Goal: Task Accomplishment & Management: Manage account settings

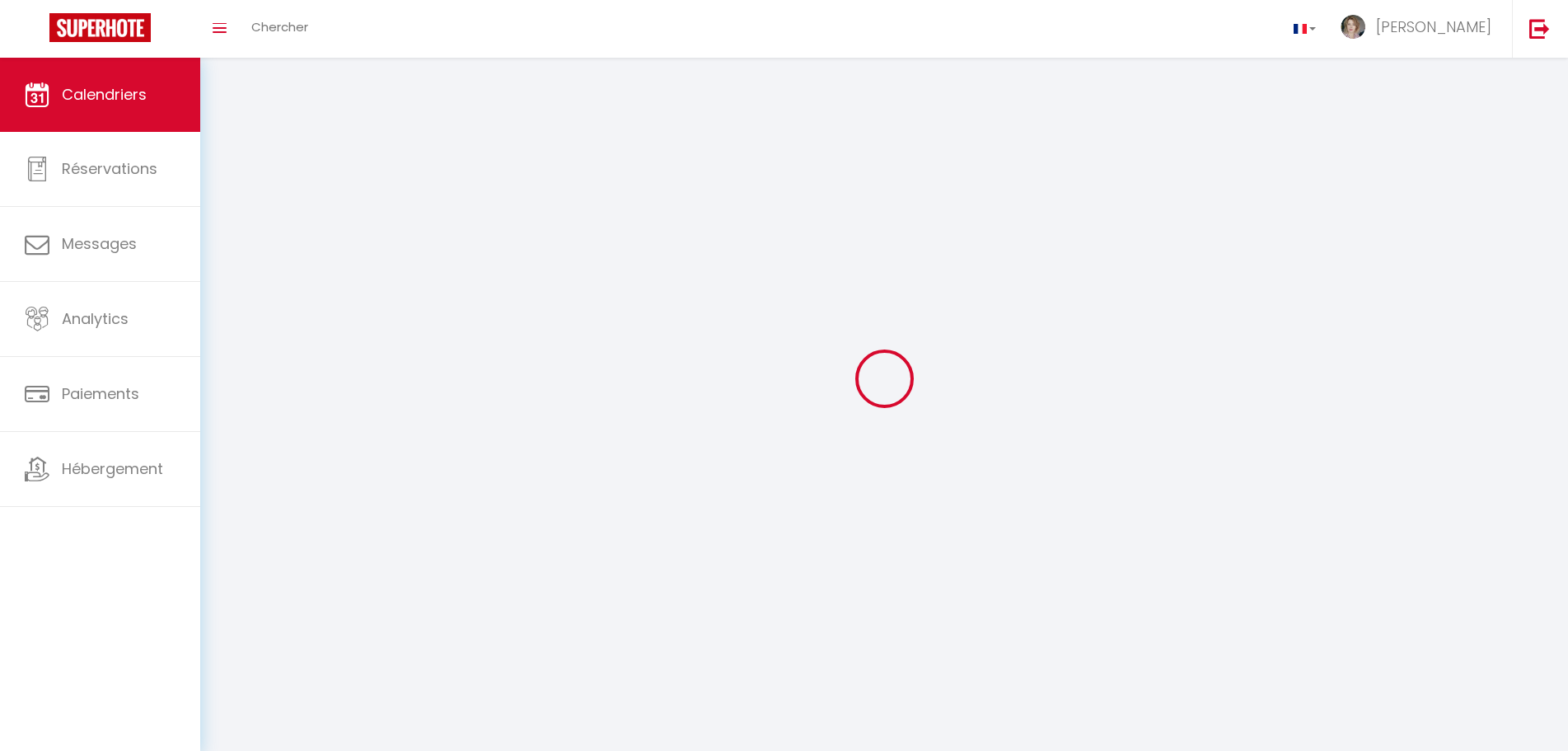
select select
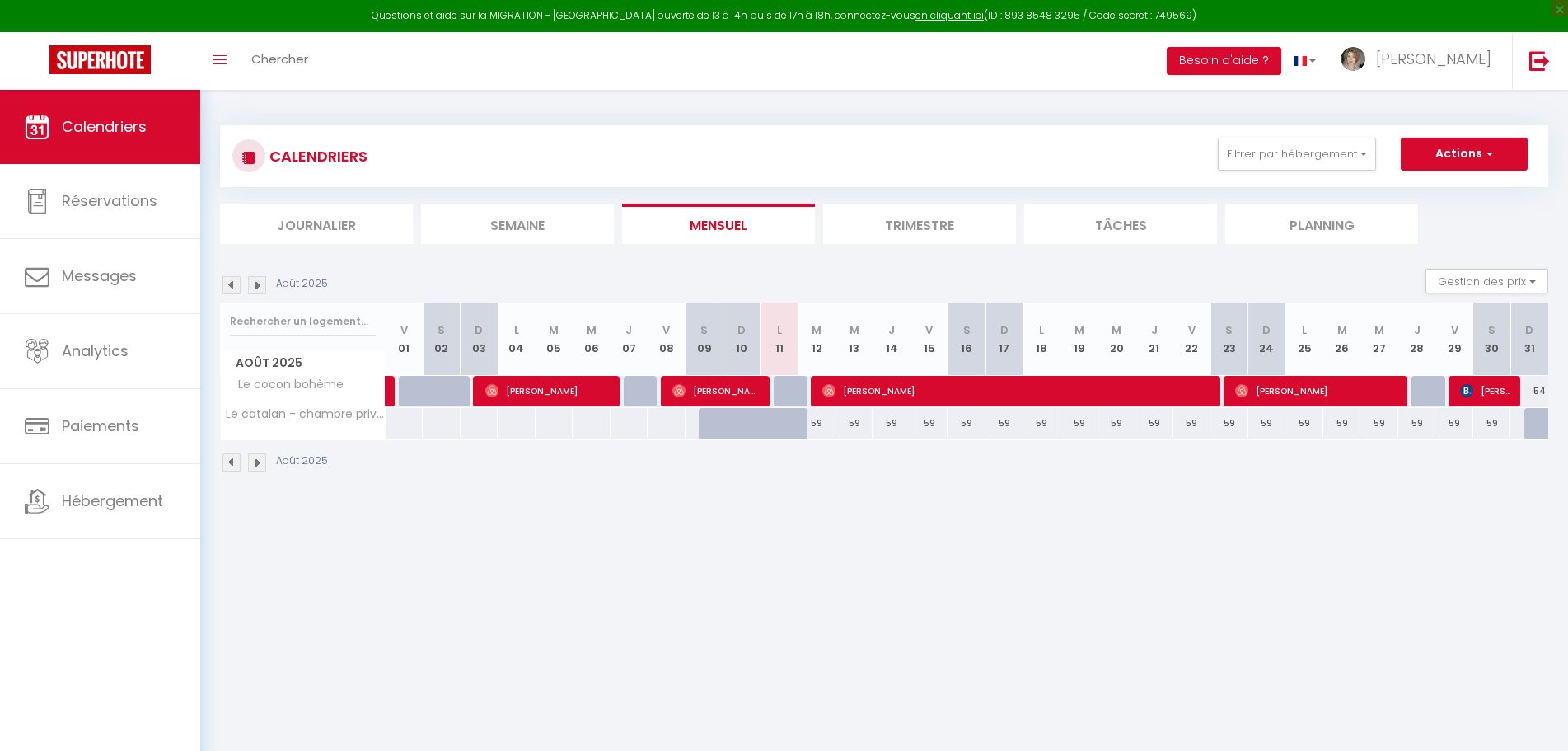
select select
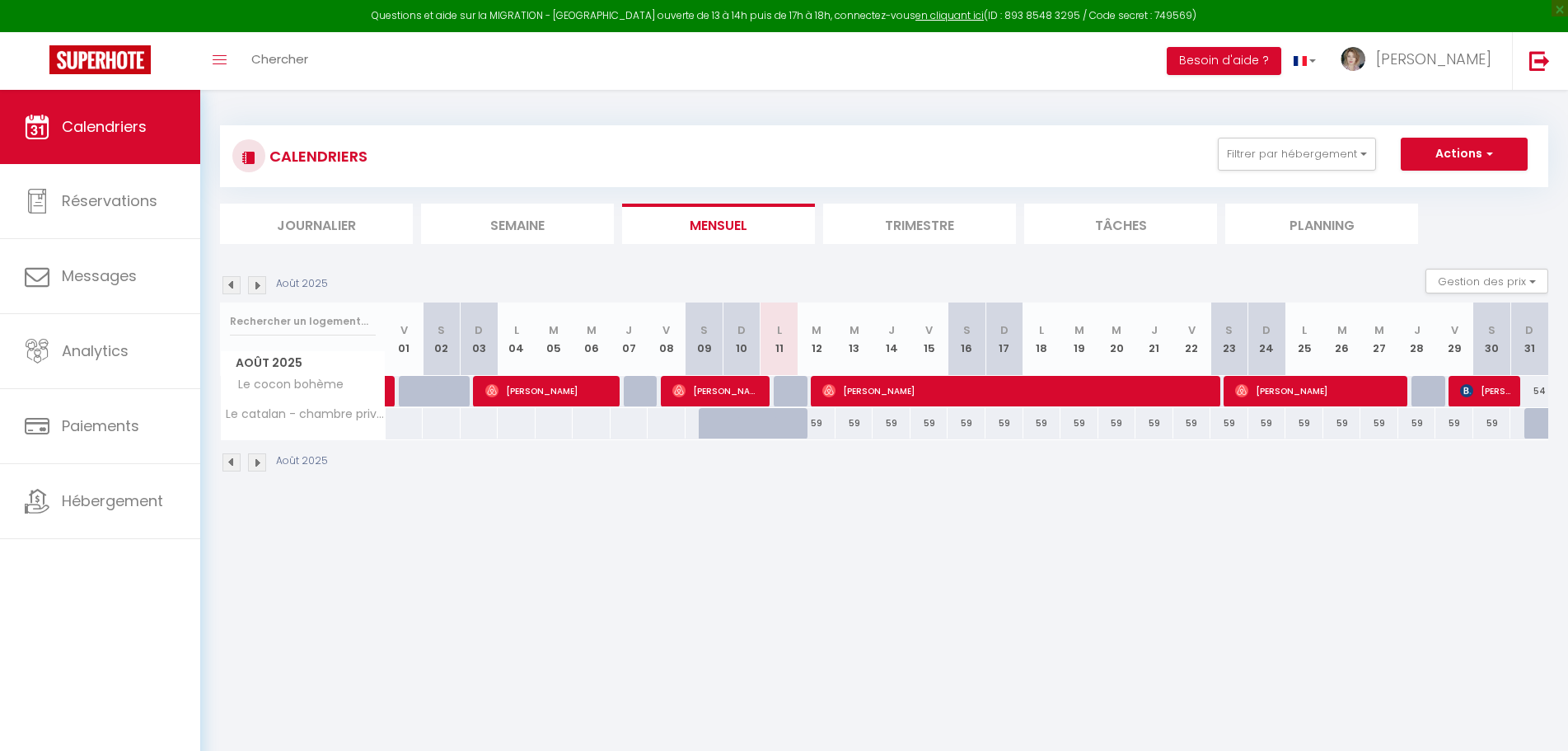
select select
click at [918, 391] on span "[PERSON_NAME]" at bounding box center [1018, 390] width 391 height 31
select select "OK"
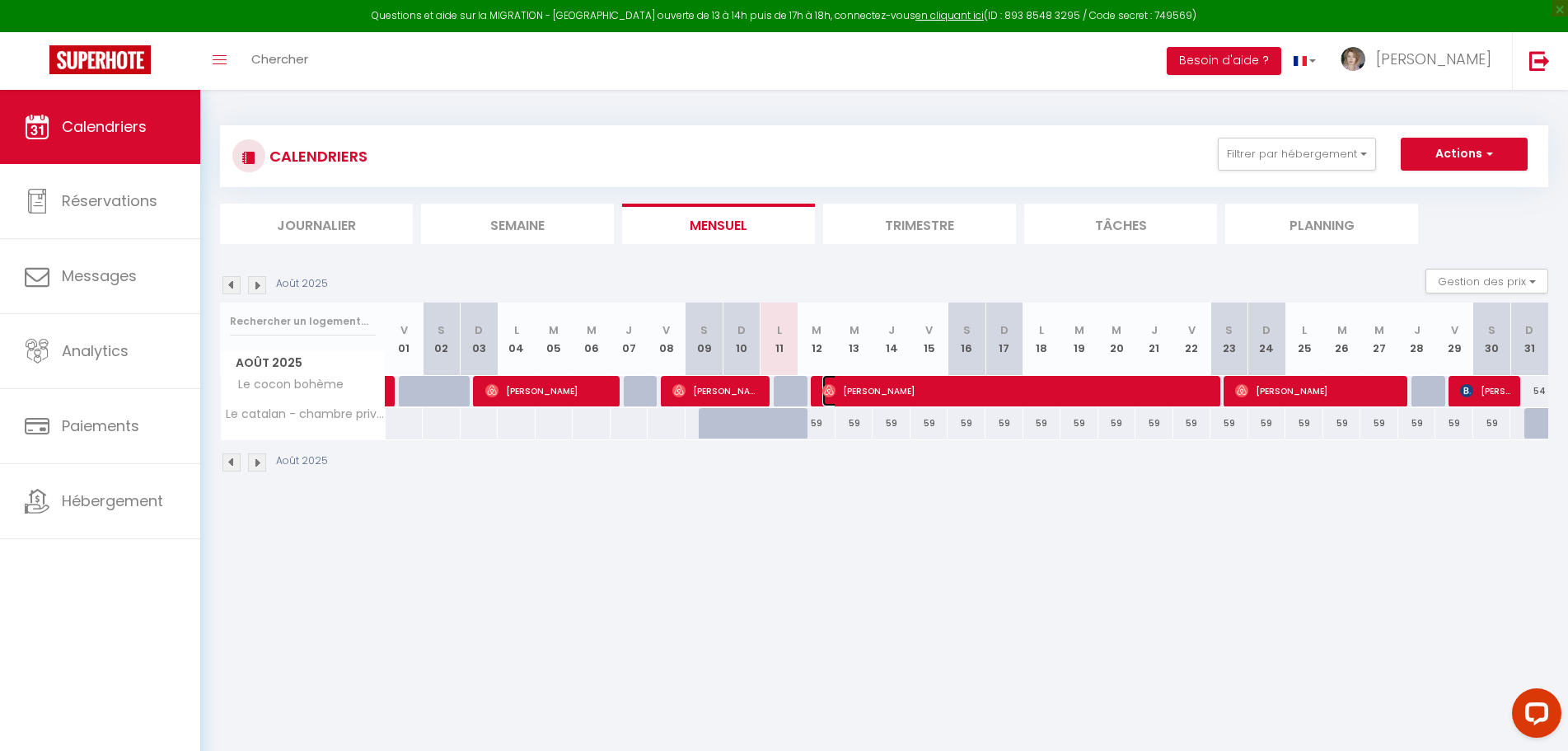
select select "1"
select select
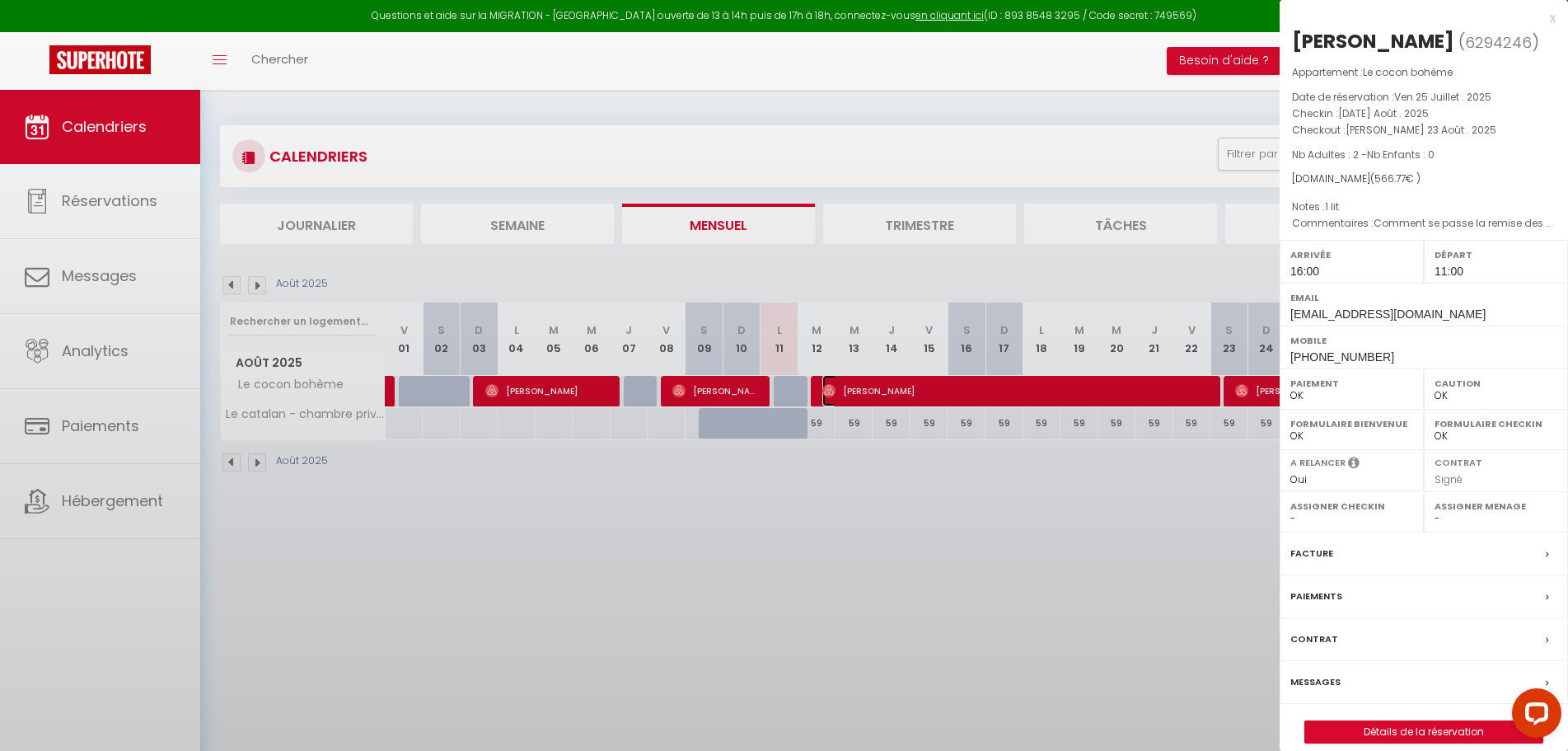
select select "25145"
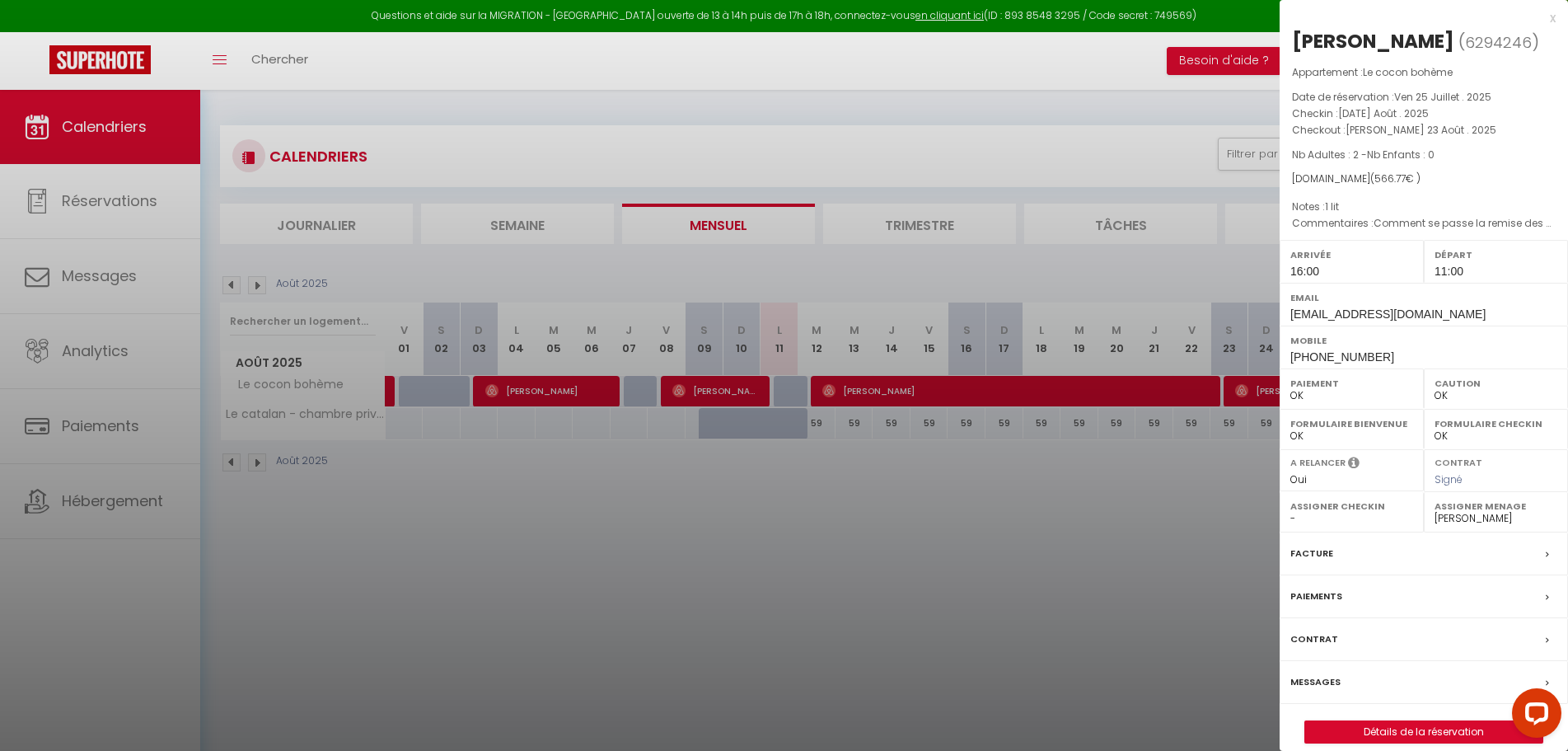
drag, startPoint x: 1167, startPoint y: 385, endPoint x: 938, endPoint y: 379, distance: 229.1
click at [938, 379] on div at bounding box center [784, 376] width 1568 height 751
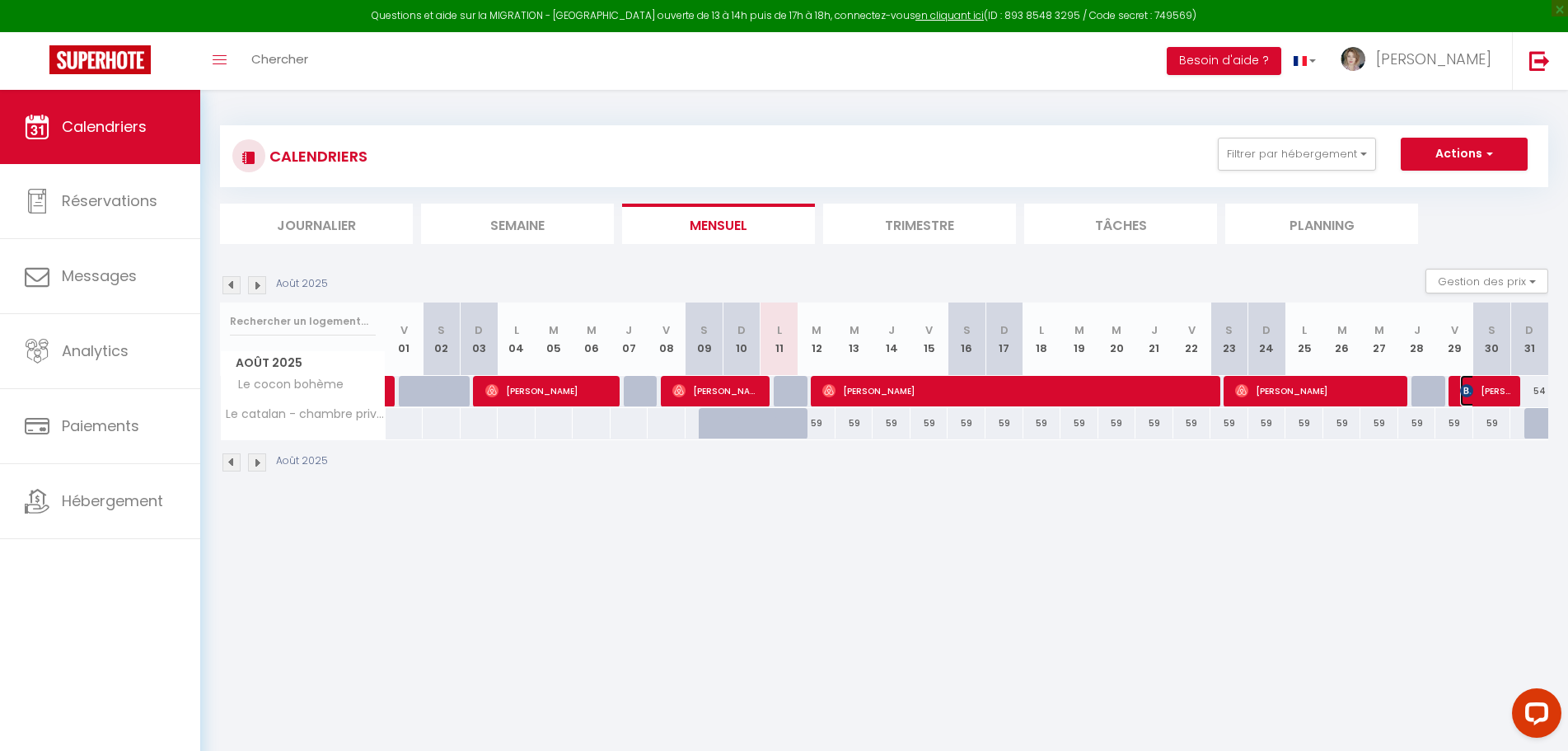
click at [1483, 395] on span "[PERSON_NAME]" at bounding box center [1486, 390] width 50 height 31
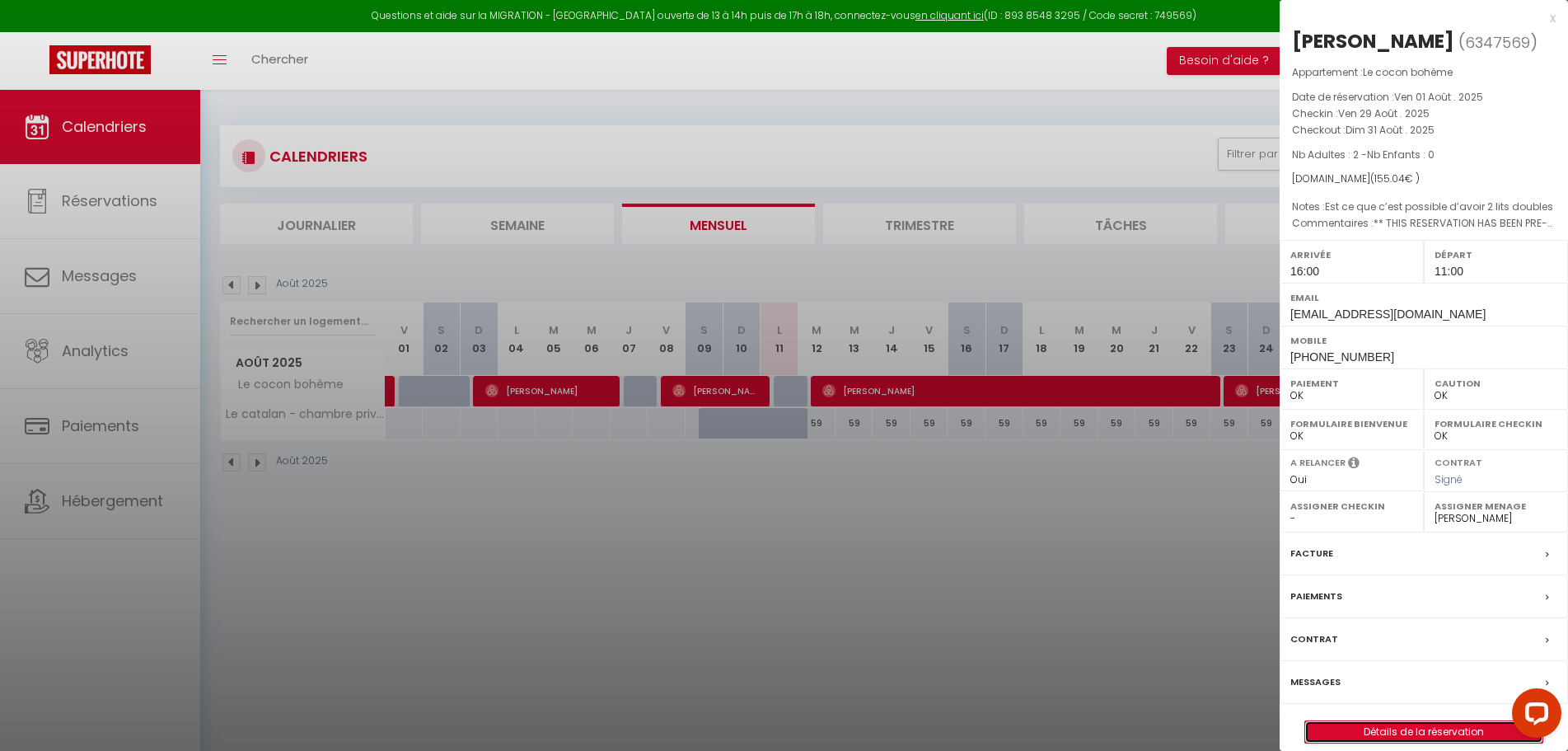
click at [1445, 725] on link "Détails de la réservation" at bounding box center [1424, 732] width 237 height 21
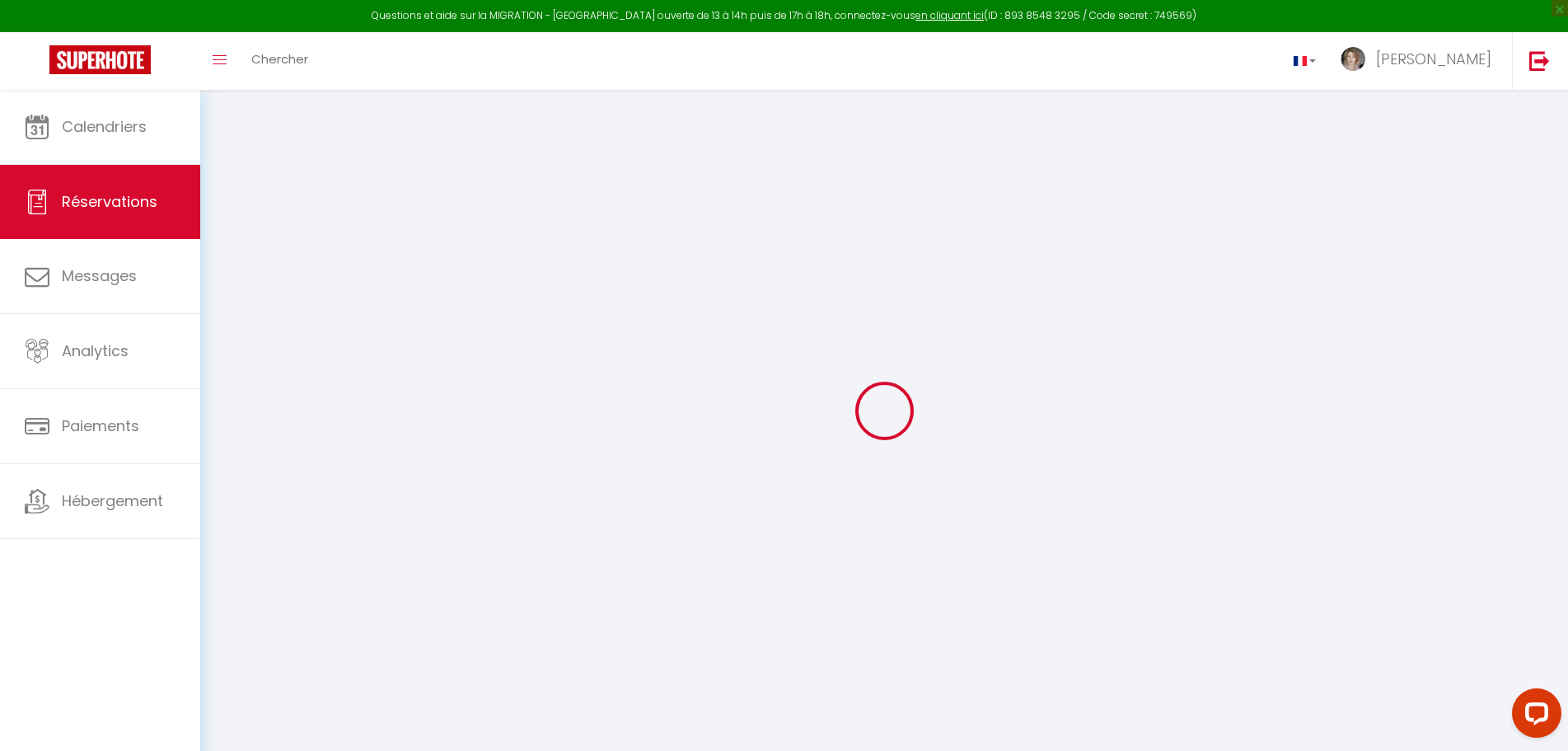
type input "[PERSON_NAME]"
type input "Liblanc"
type input "[EMAIL_ADDRESS][DOMAIN_NAME]"
type input "[PHONE_NUMBER]"
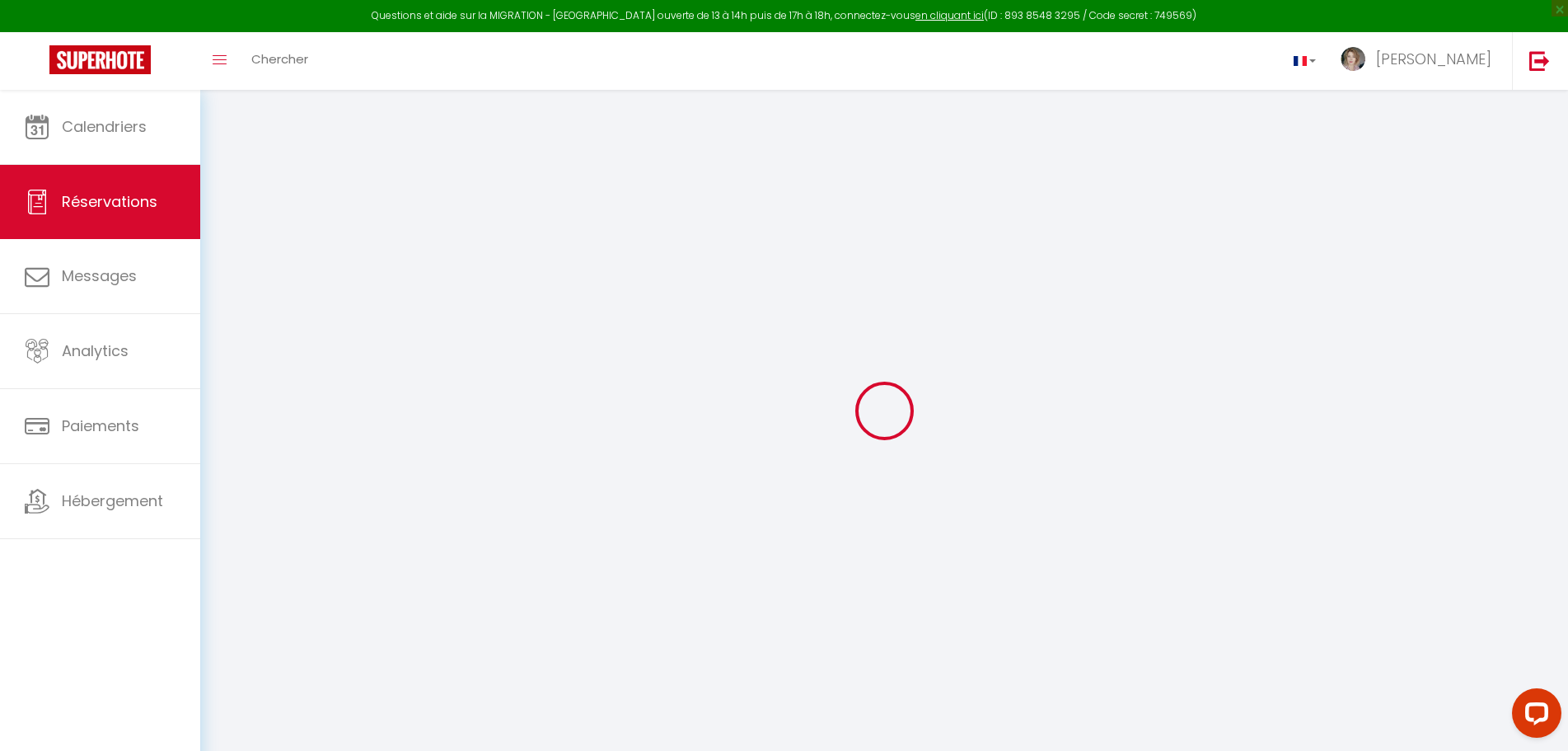
type input "[PHONE_NUMBER]"
type input "."
select select "FR"
type input "1.35"
type input "25.25"
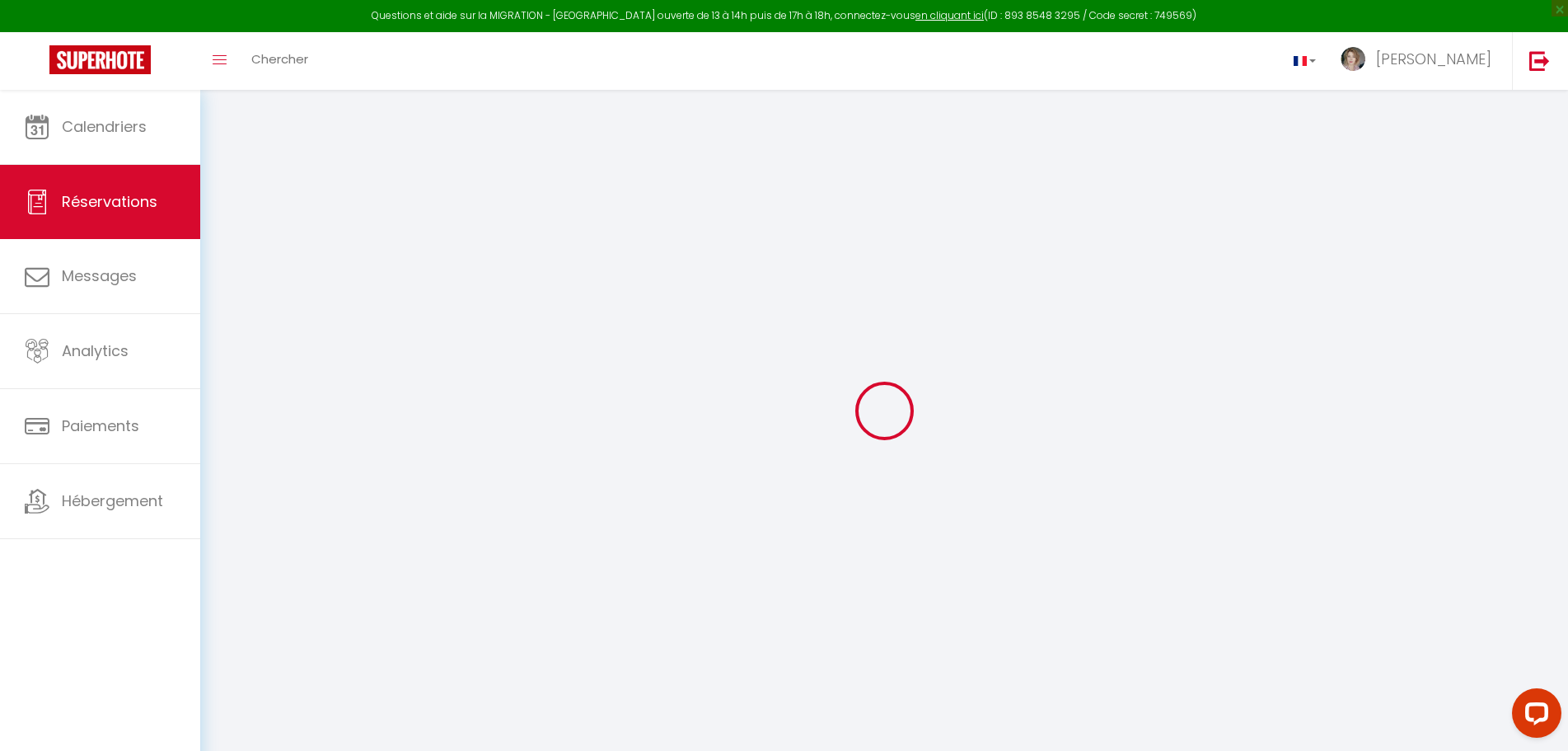
type input "2.17"
select select "73227"
select select "1"
select select
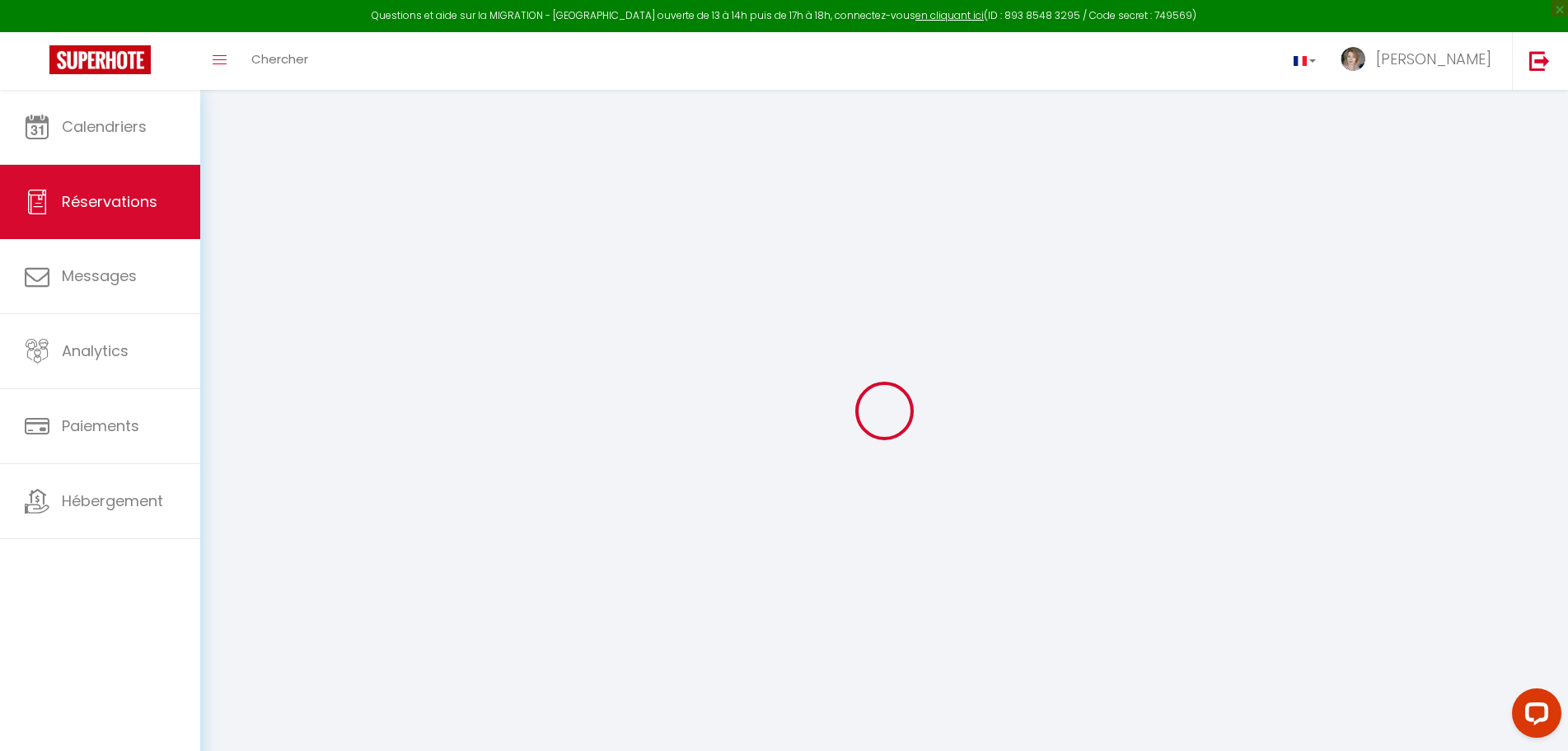
type input "2"
select select "12"
select select "15"
type input "99.2"
checkbox input "false"
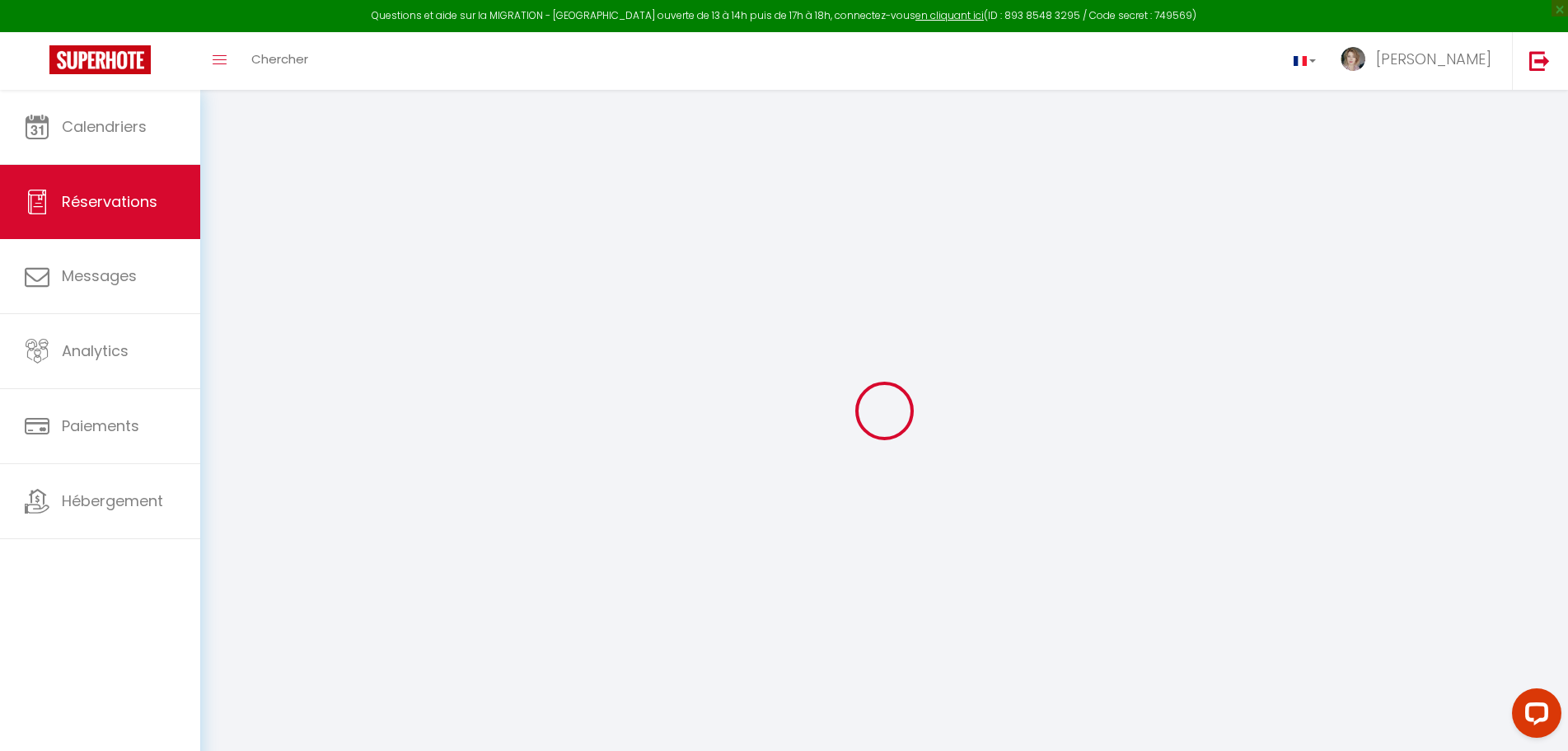
select select "2"
type input "42"
type input "6.5"
type input "0"
select select
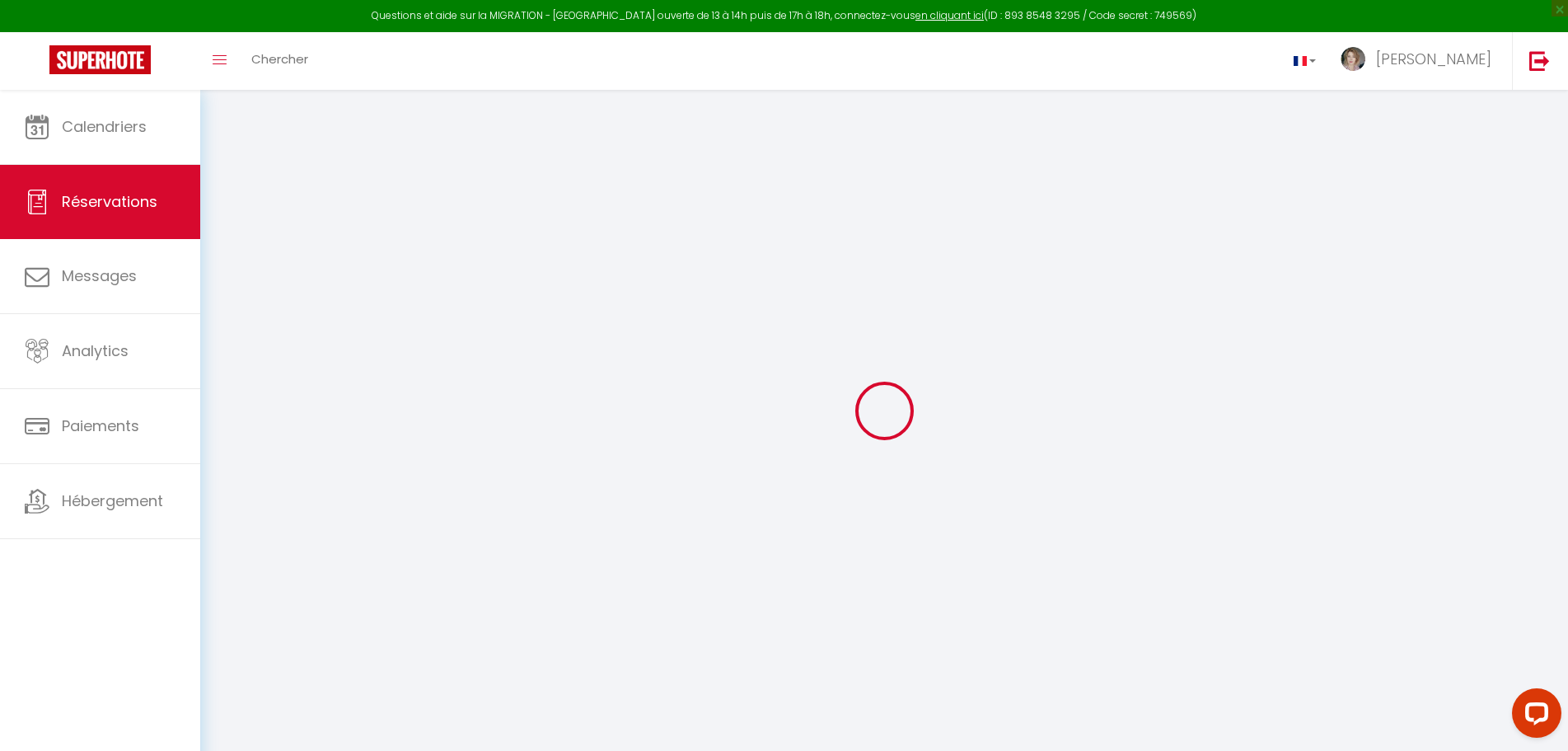
select select
checkbox input "false"
select select
checkbox input "false"
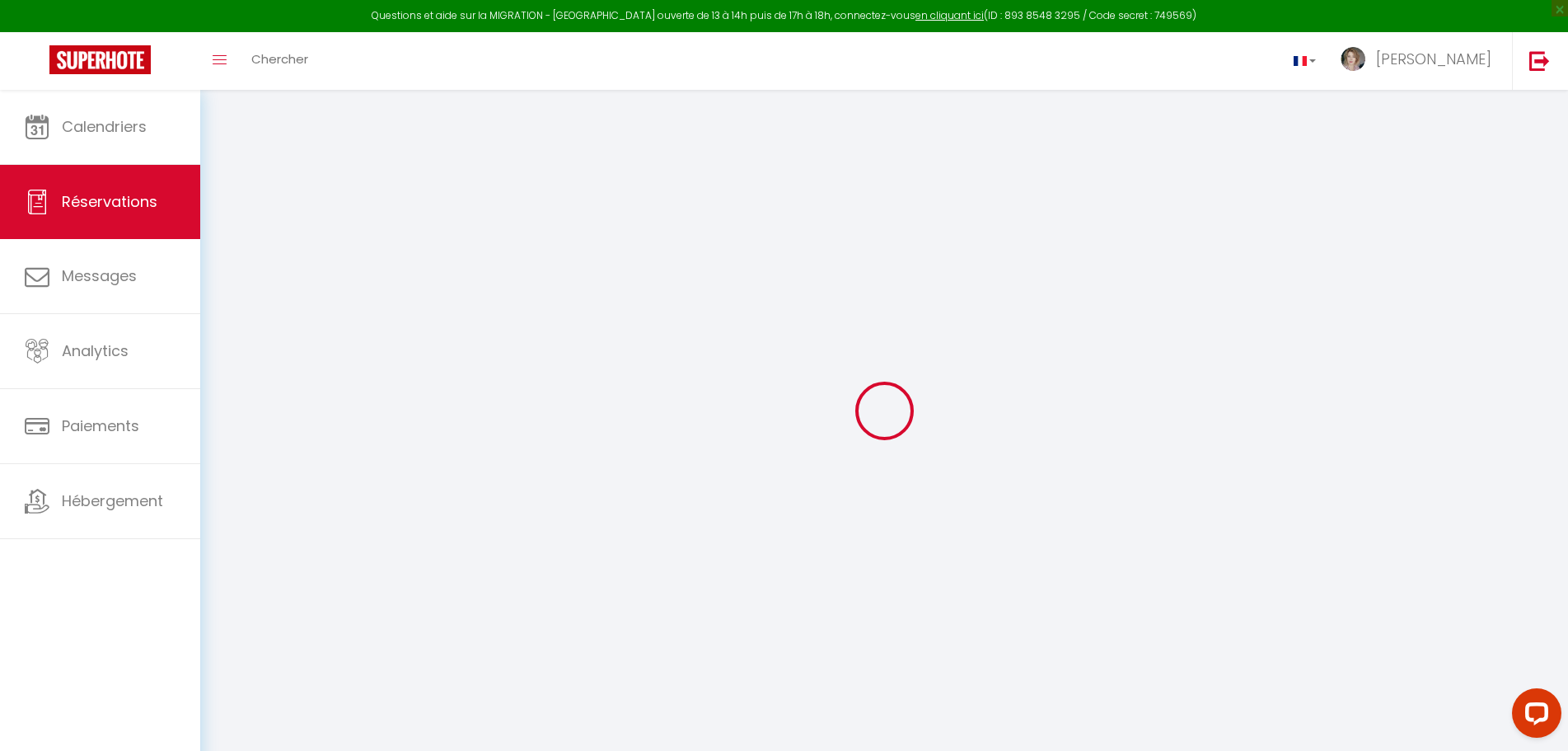
select select
checkbox input "false"
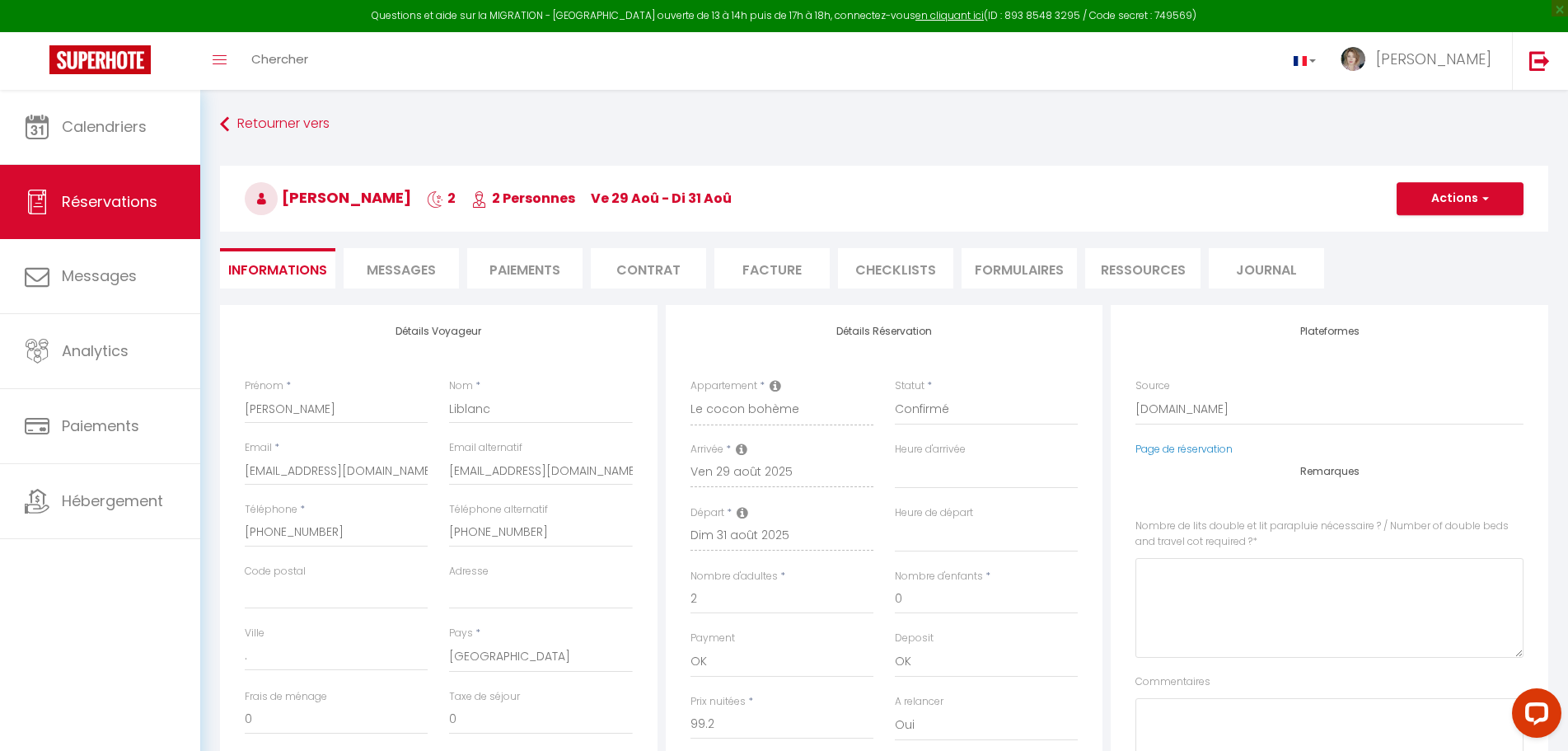
select select
checkbox input "false"
type \?0 "Est ce que c’est possible d’avoir 2 lits doubles"
type textarea "** THIS RESERVATION HAS BEEN PRE-PAID ** Reservation has a cancellation grace p…"
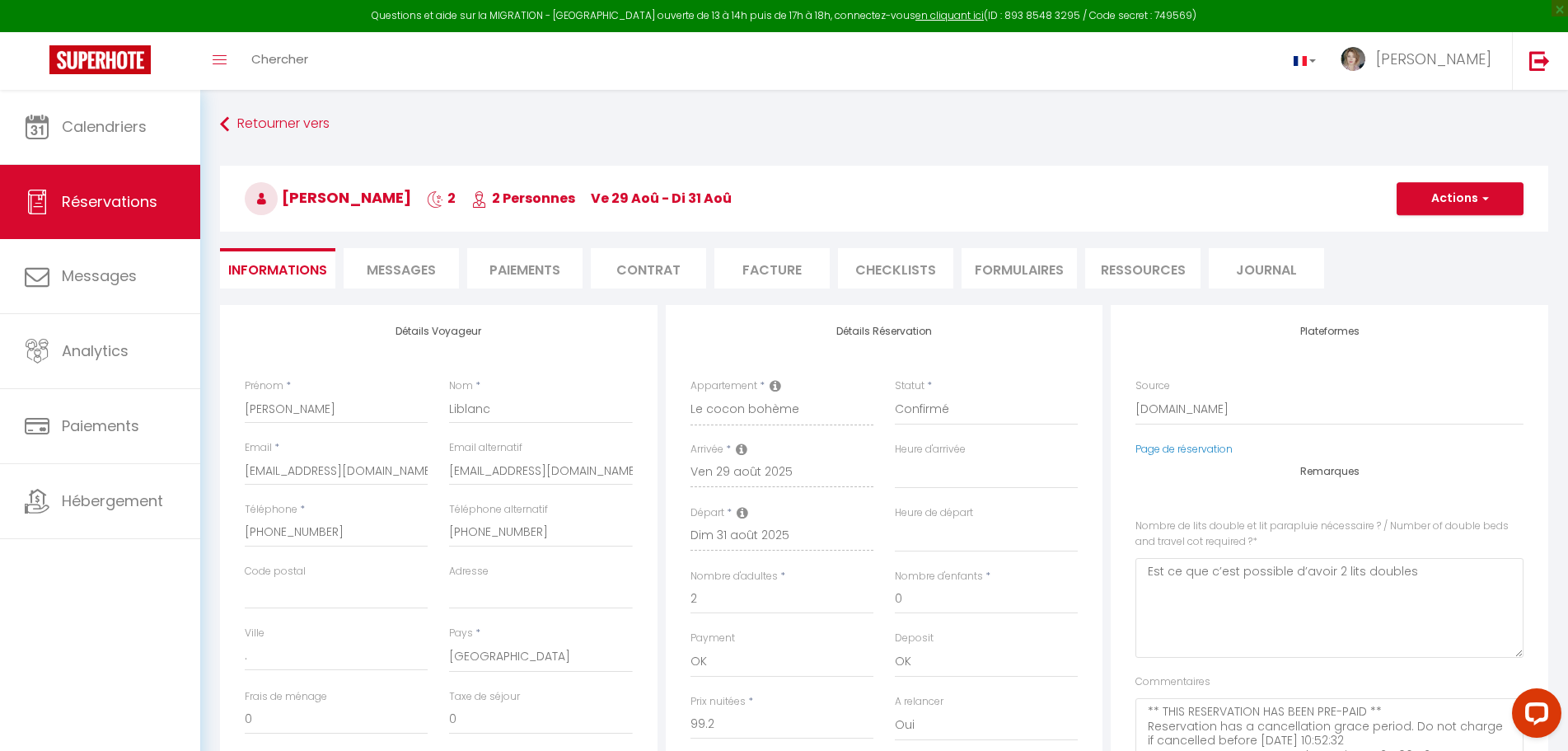
type input "48"
type input "6.49"
select select
checkbox input "false"
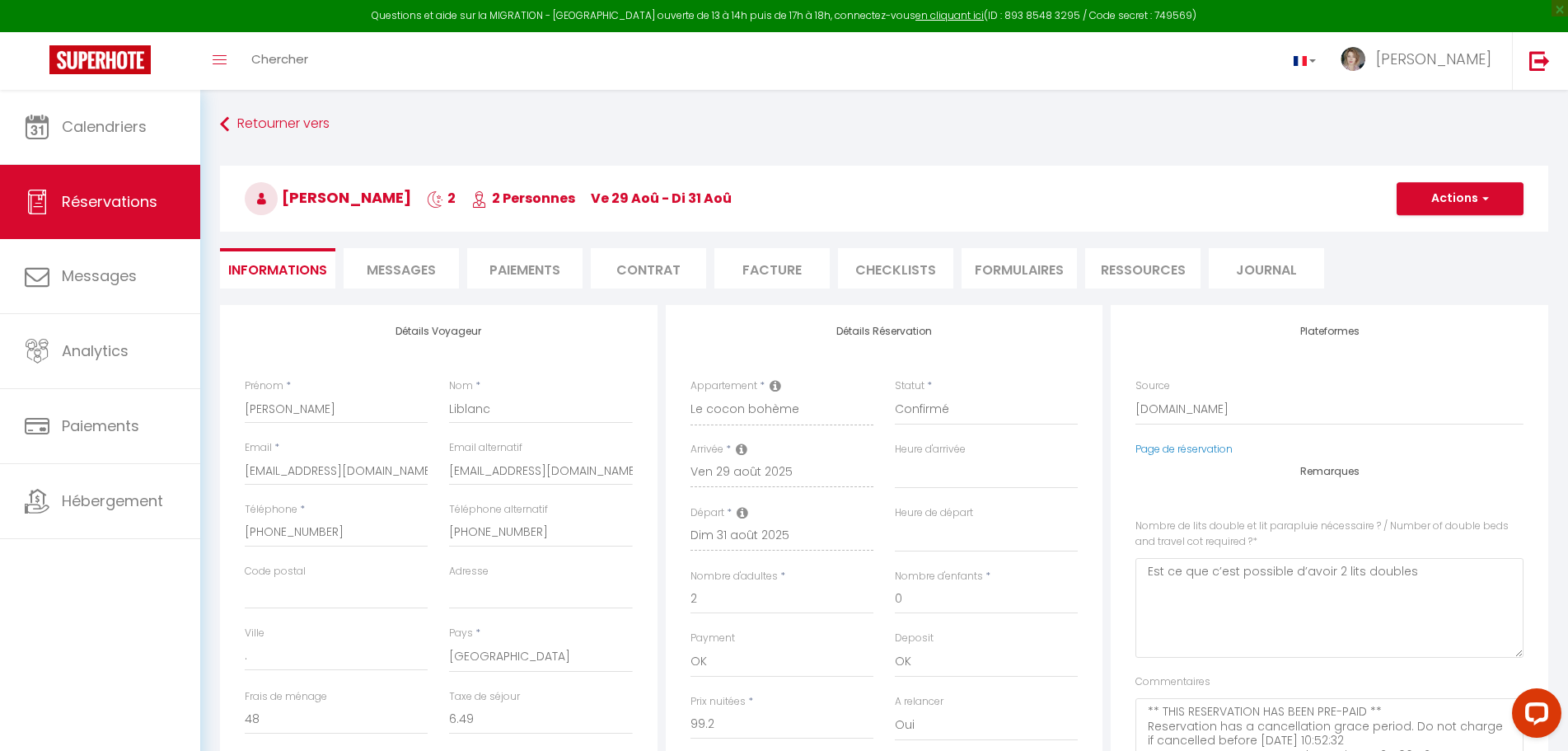
select select "16:00"
select select "11:00"
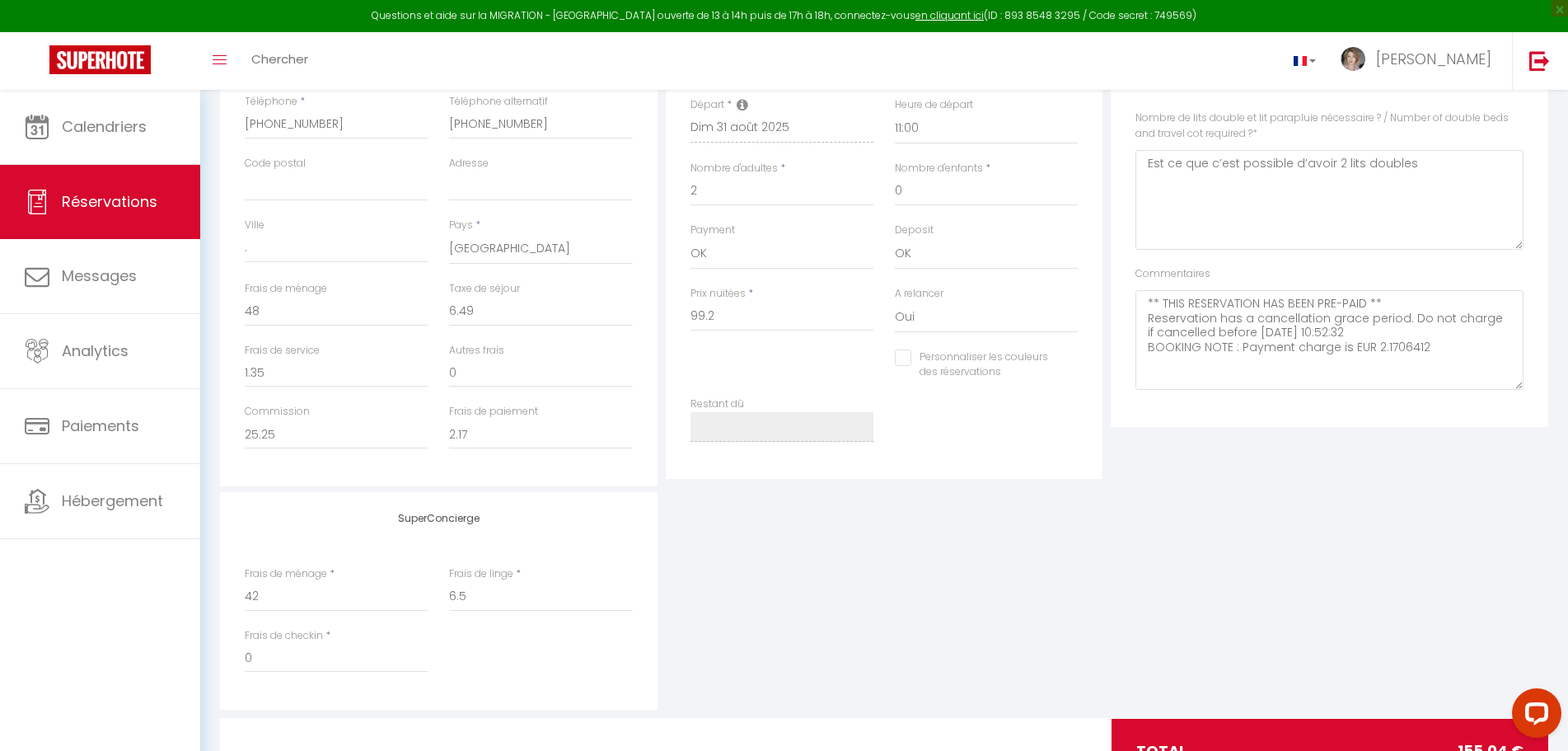
scroll to position [482, 0]
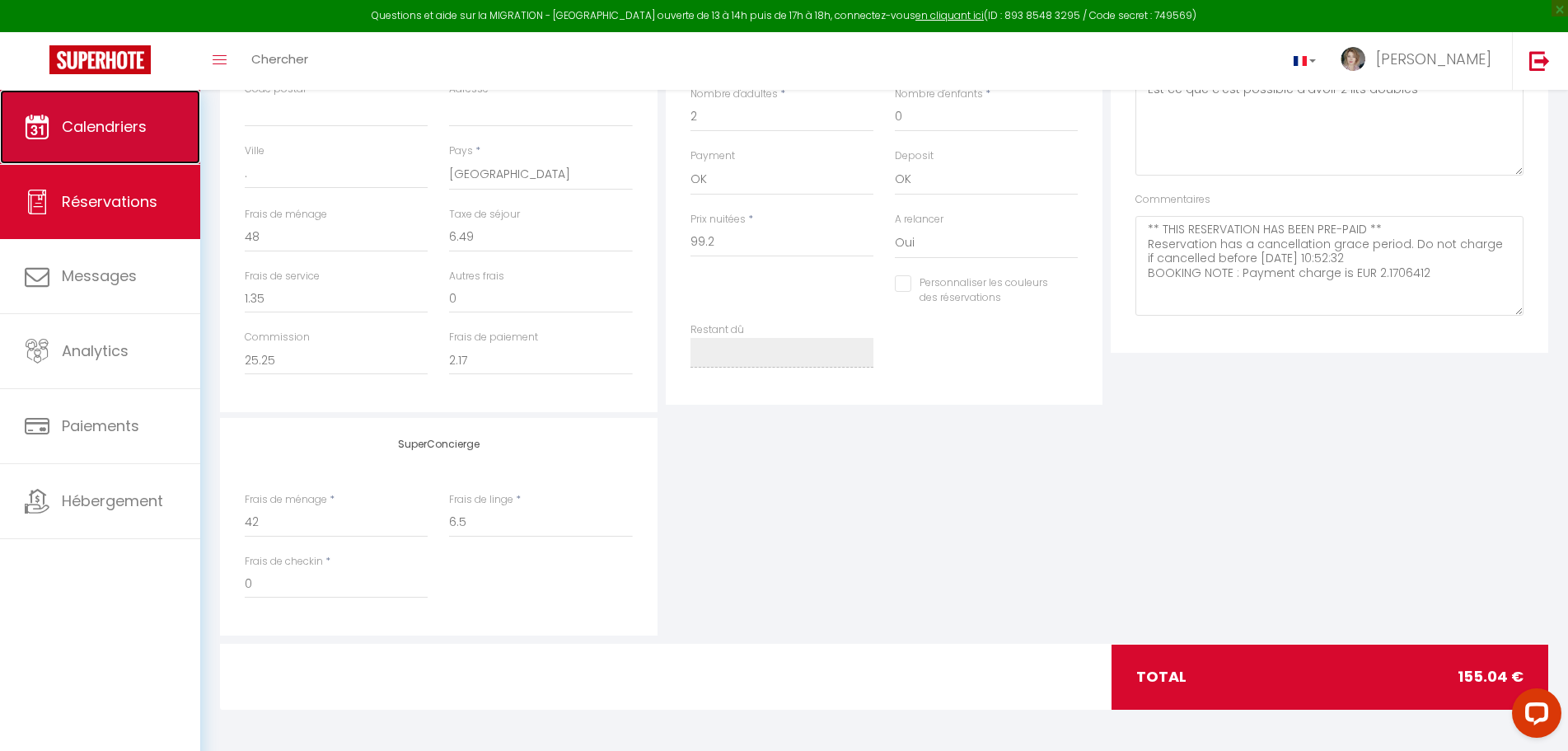
click at [103, 133] on span "Calendriers" at bounding box center [105, 126] width 85 height 20
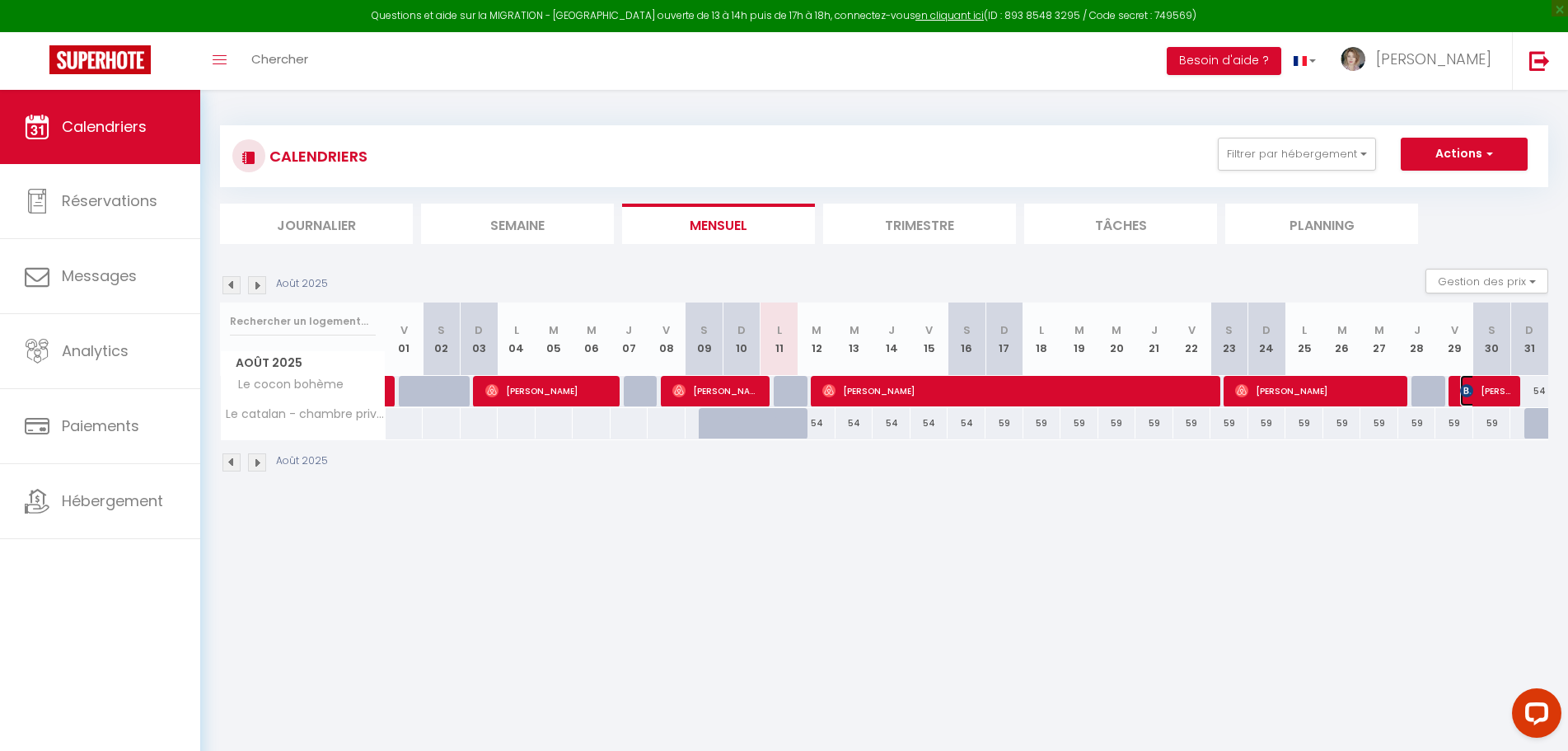
click at [1488, 385] on span "[PERSON_NAME]" at bounding box center [1486, 390] width 50 height 31
select select "OK"
select select "1"
select select "0"
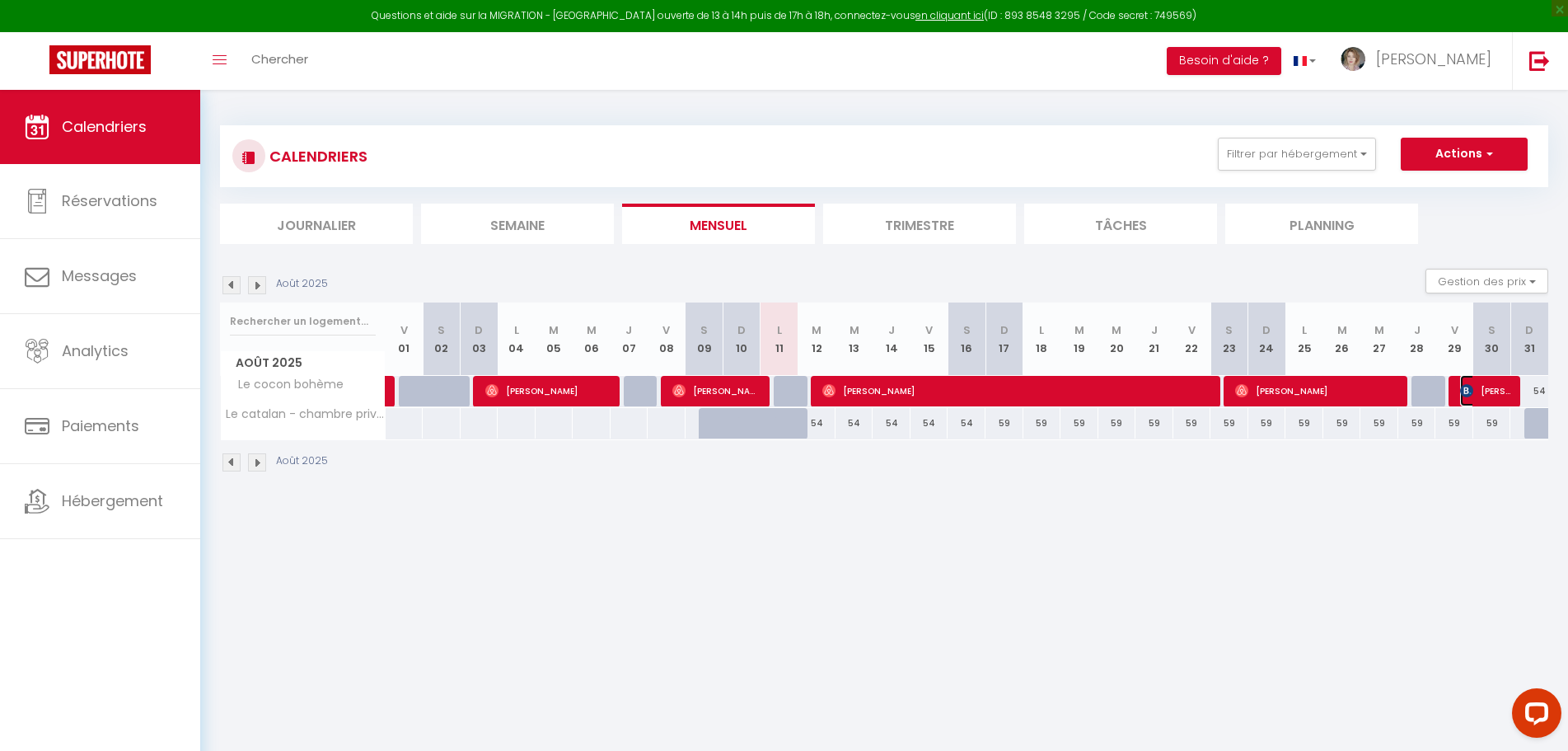
select select "1"
select select
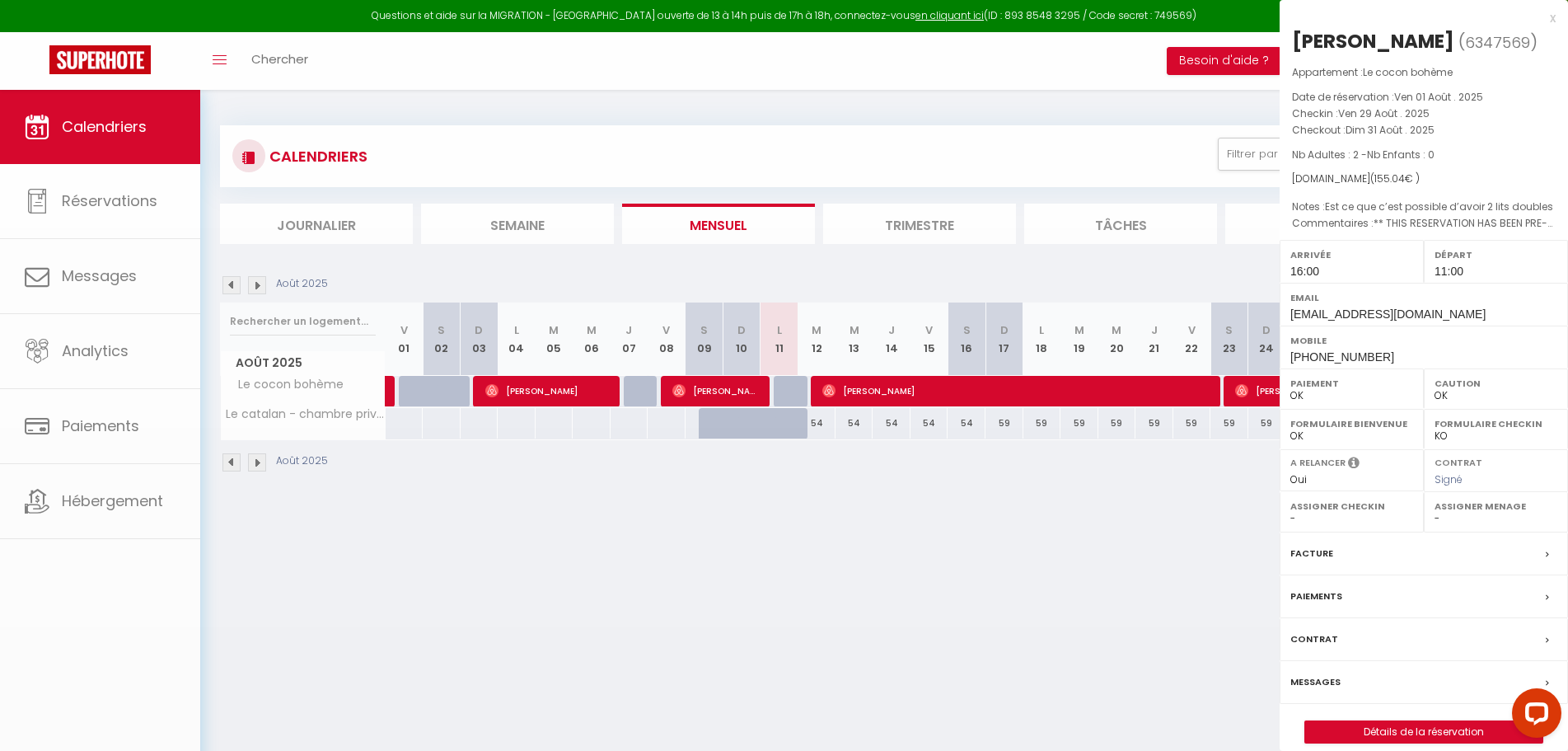
select select "25145"
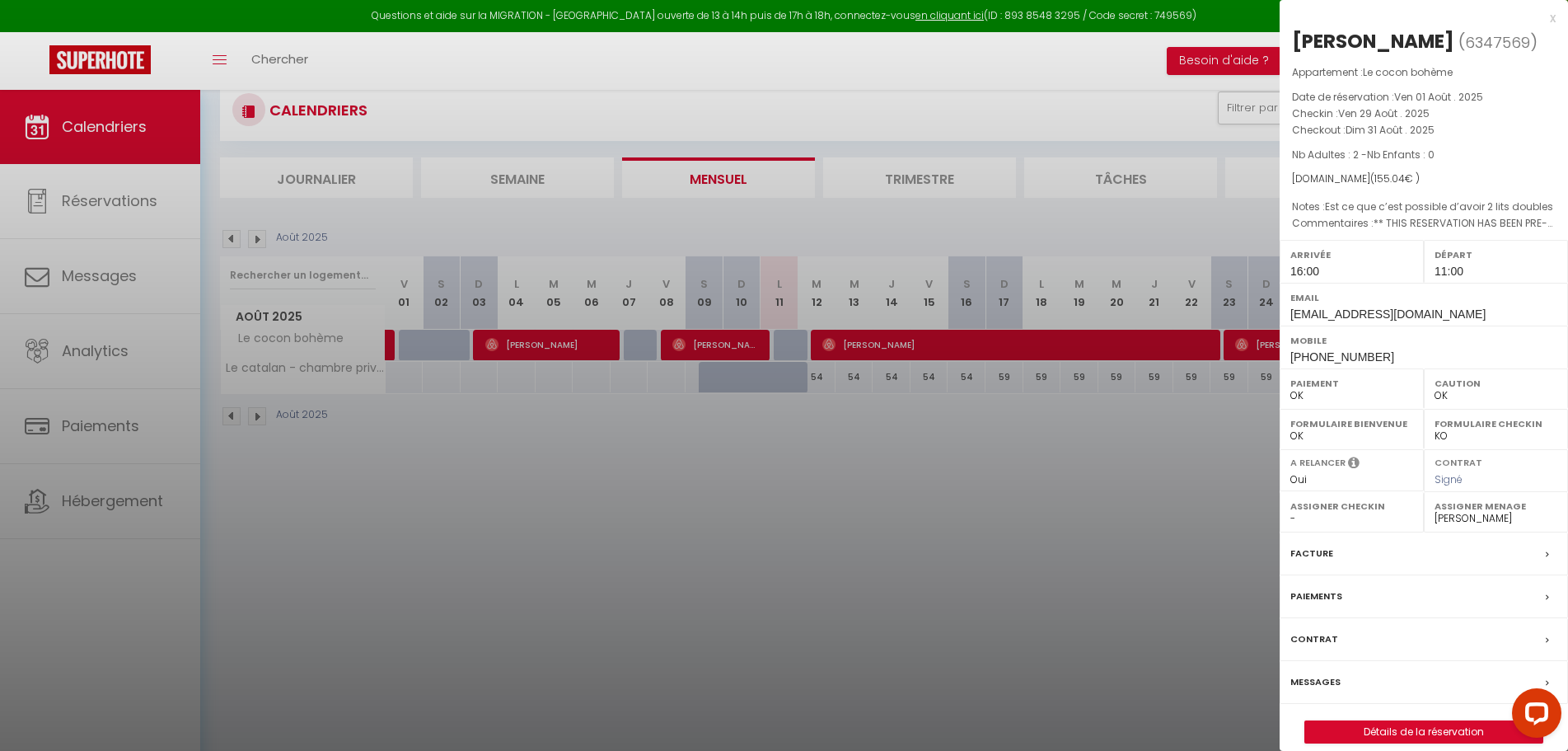
scroll to position [90, 0]
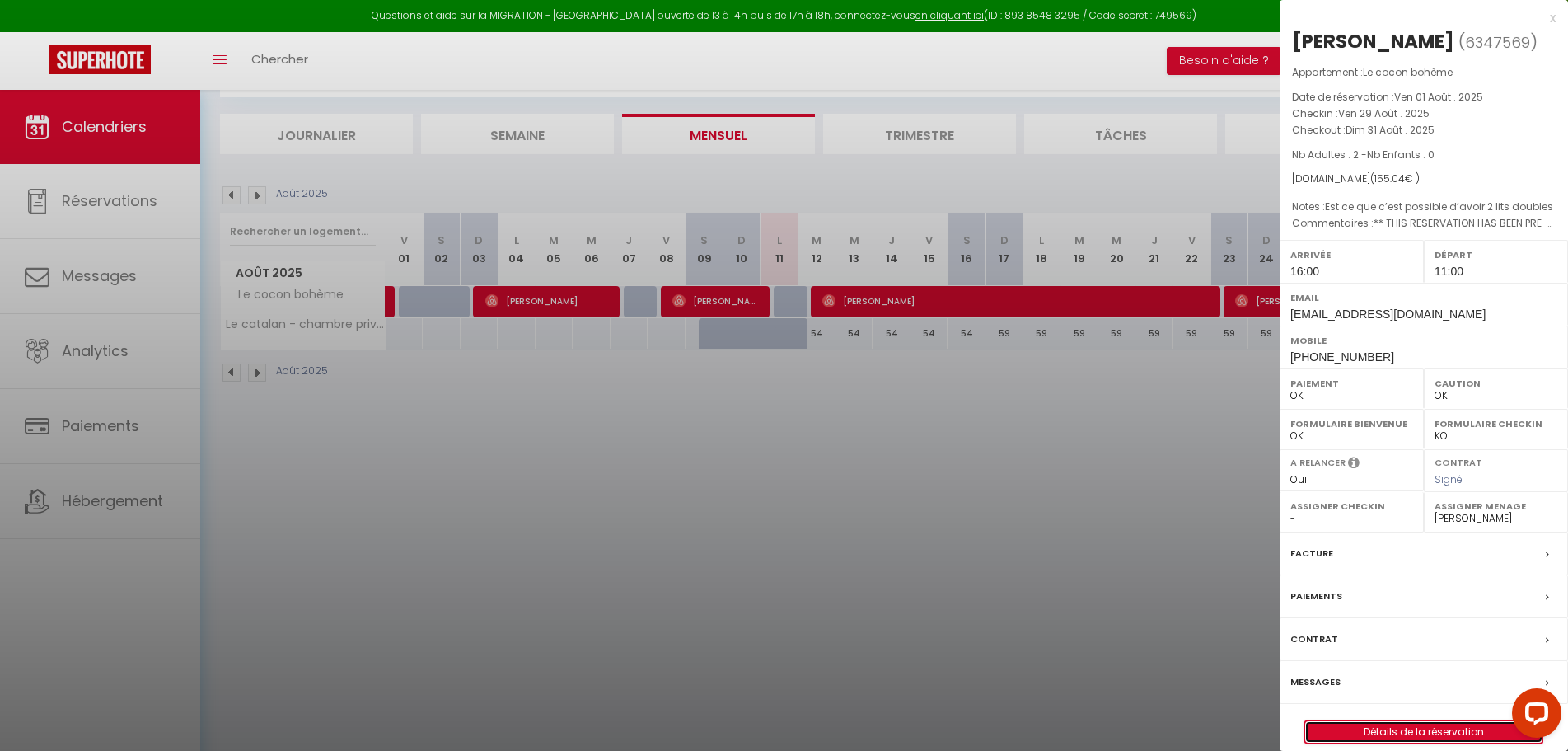
click at [1443, 726] on link "Détails de la réservation" at bounding box center [1424, 732] width 237 height 21
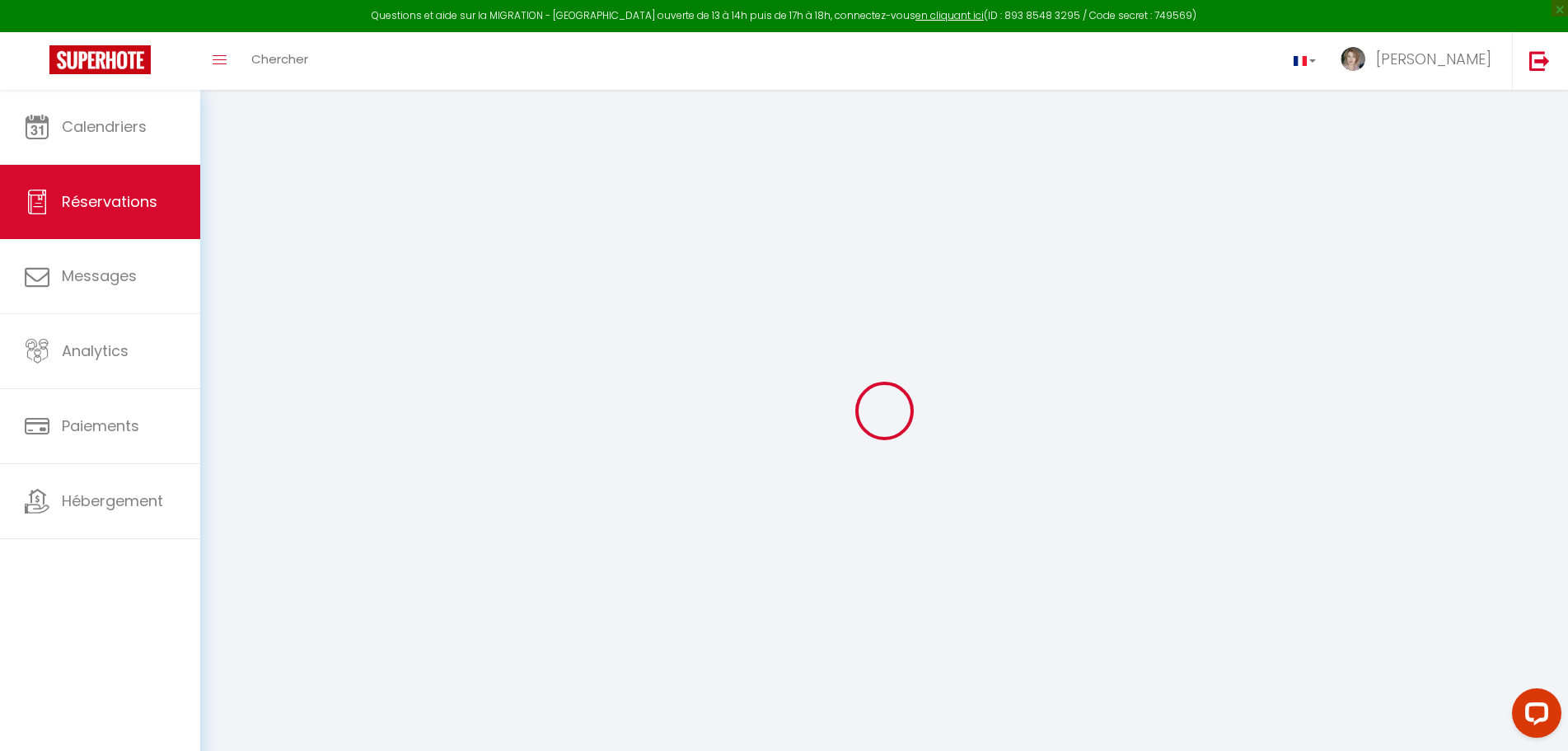
type input "[PERSON_NAME]"
type input "Liblanc"
type input "[EMAIL_ADDRESS][DOMAIN_NAME]"
type input "[PHONE_NUMBER]"
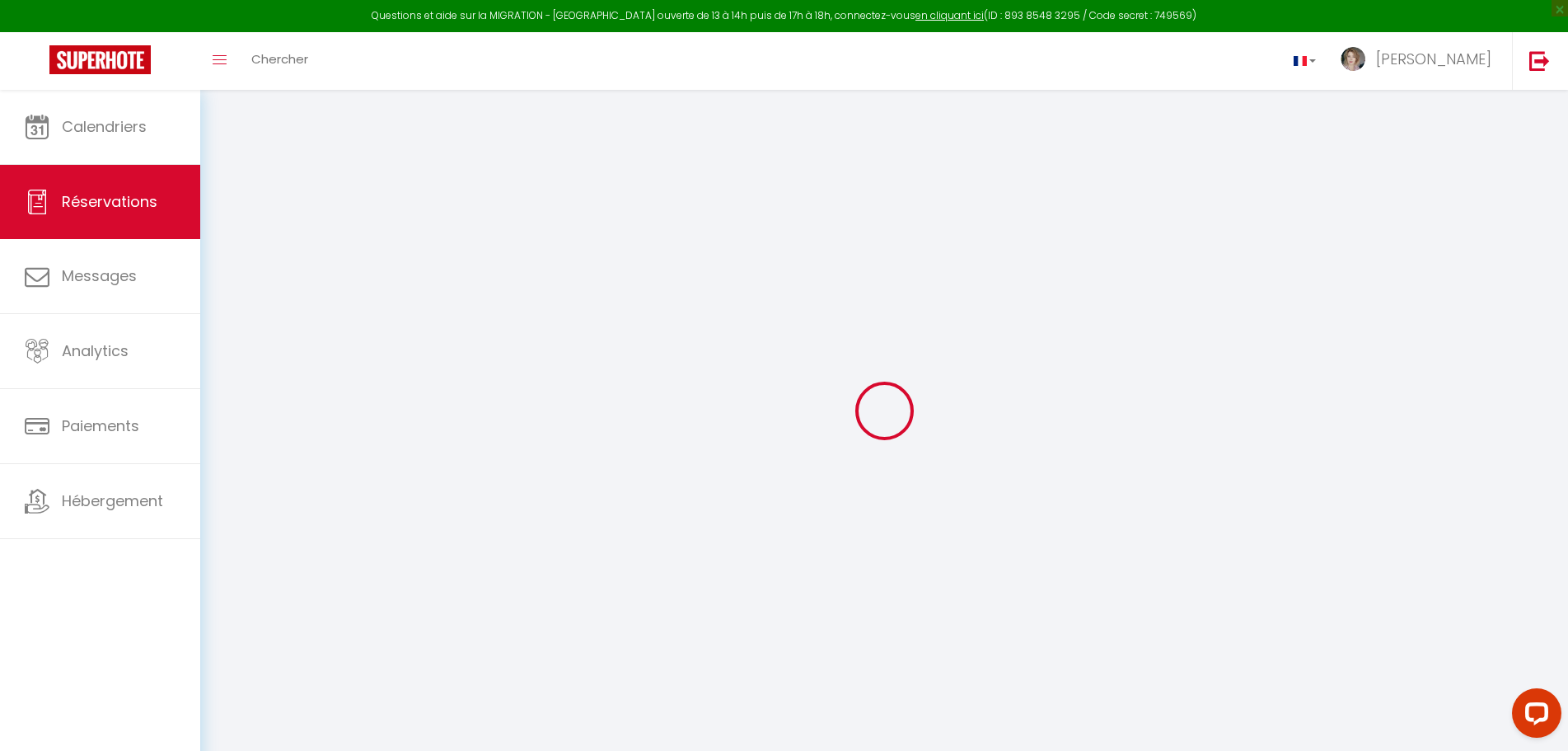
type input "[PHONE_NUMBER]"
type input "."
select select "FR"
type input "1.35"
type input "25.25"
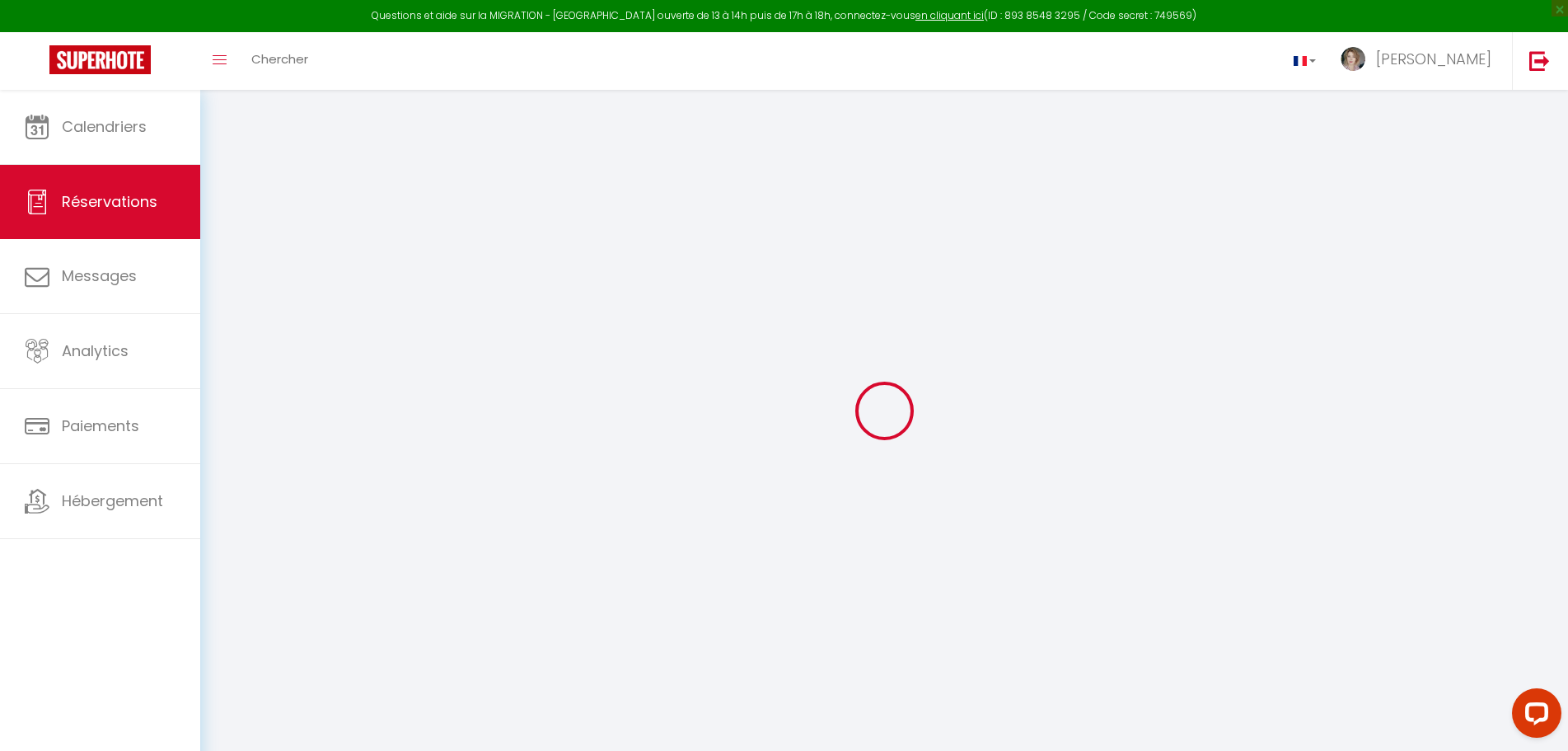
type input "2.17"
select select "73227"
select select "1"
select select
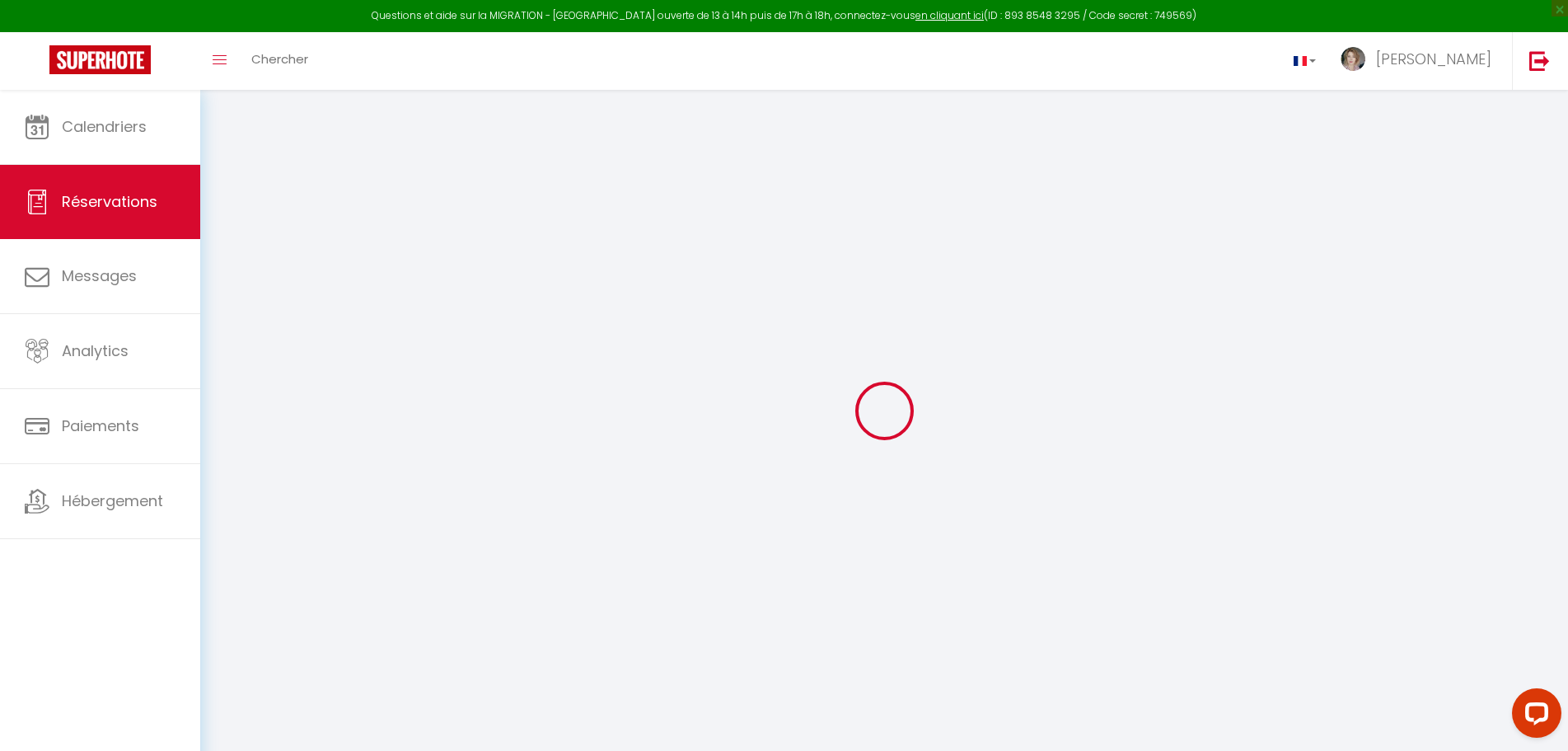
type input "2"
select select "12"
select select "15"
type input "99.2"
checkbox input "false"
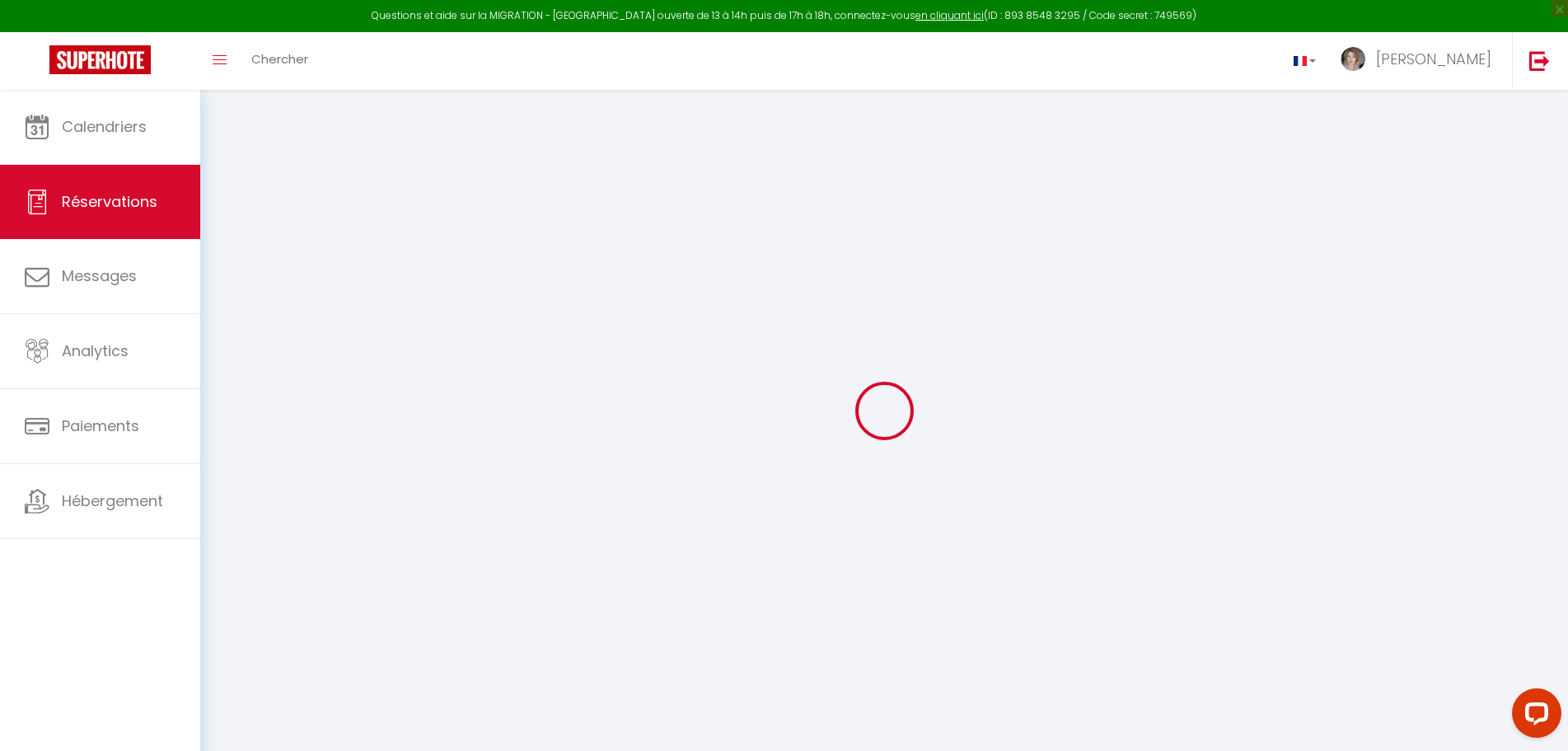
select select "2"
type input "42"
type input "6.5"
type input "0"
select select
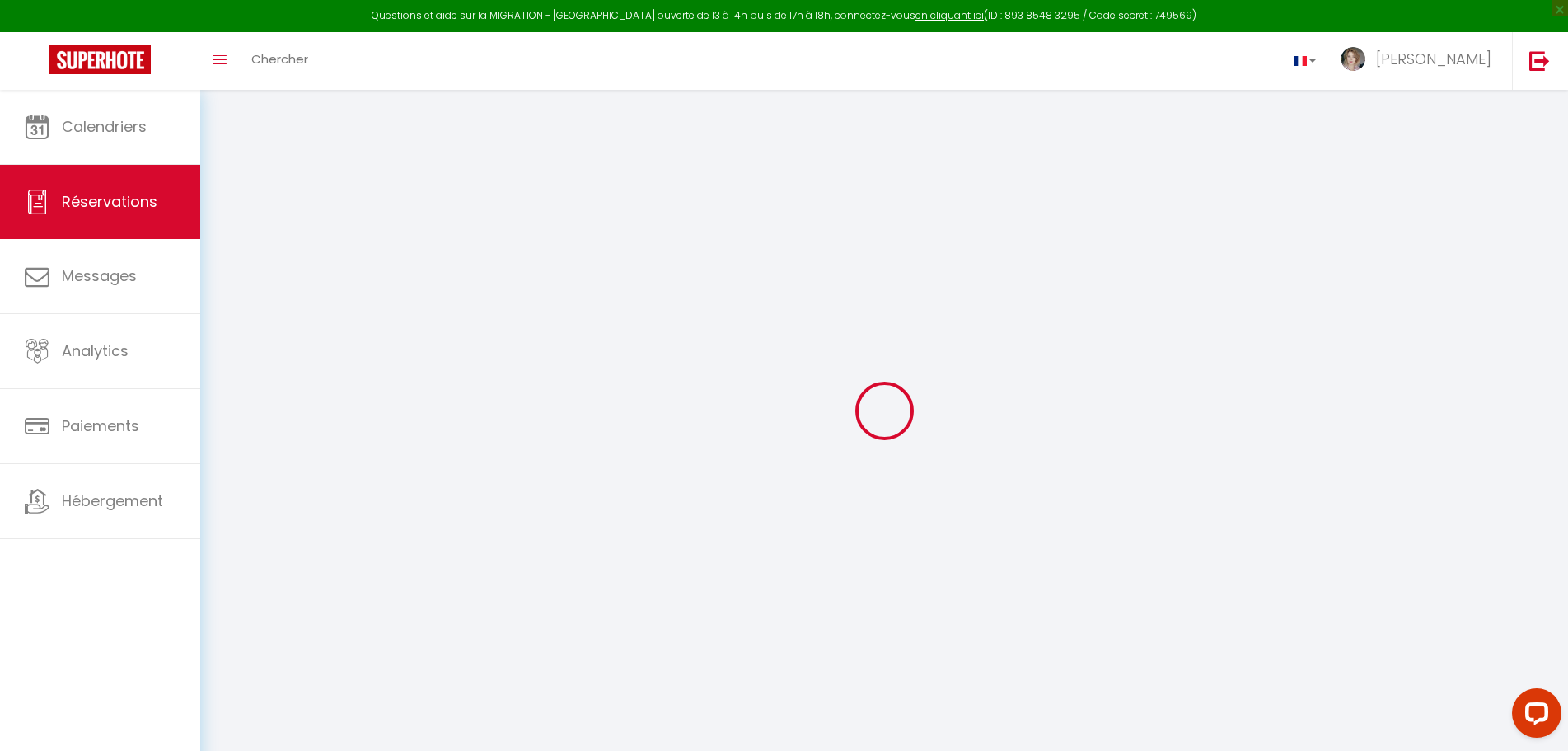
select select
checkbox input "false"
select select
checkbox input "false"
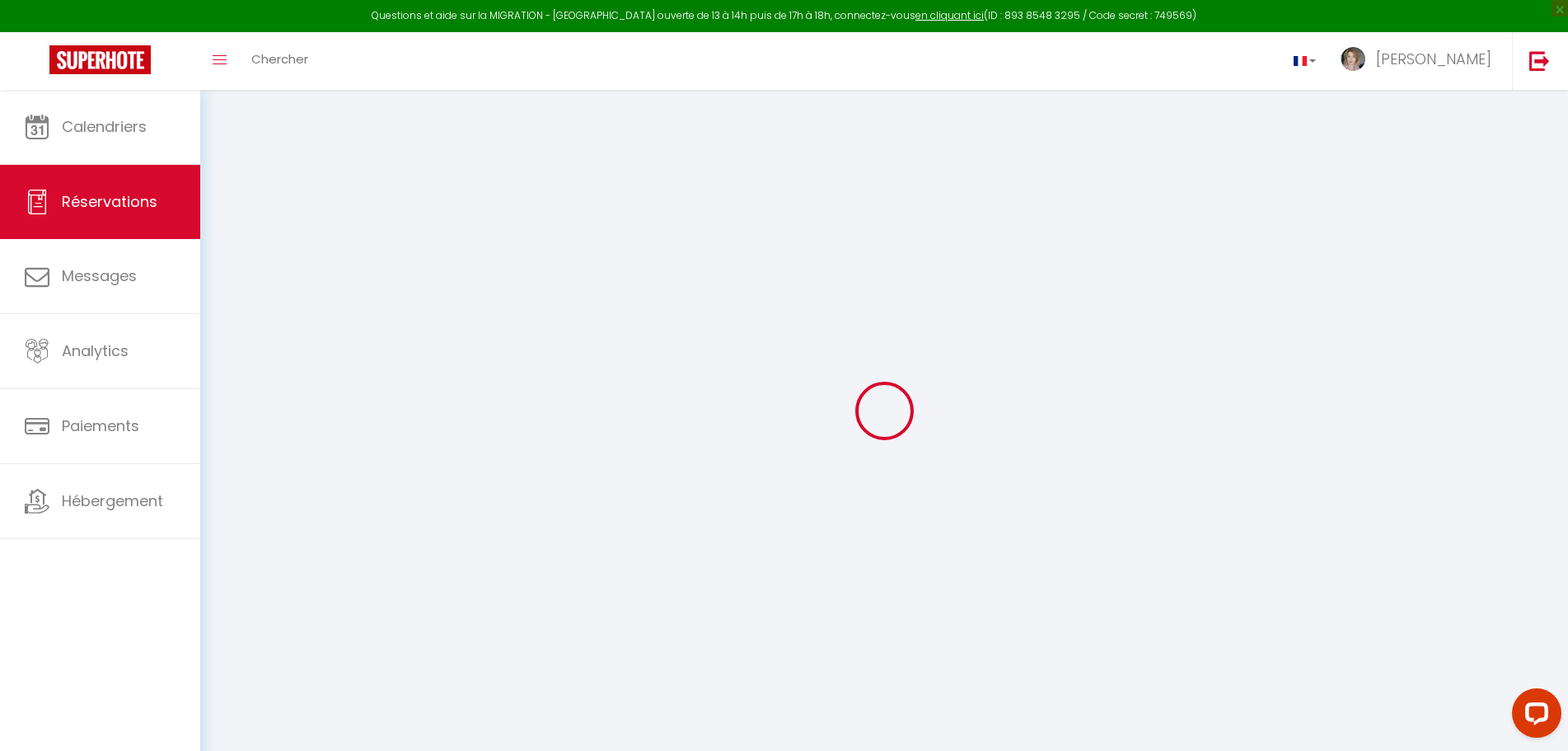
select select
checkbox input "false"
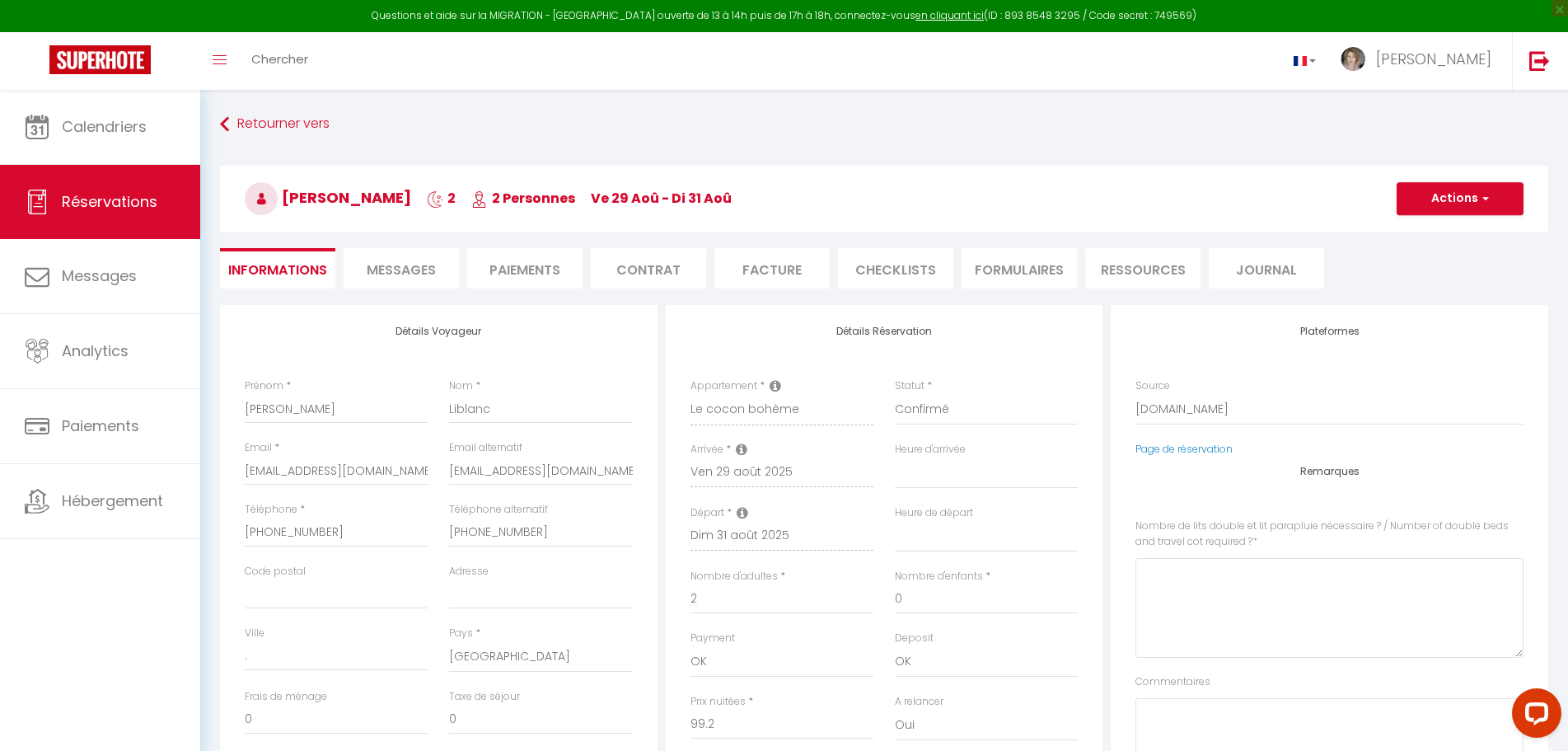
select select
checkbox input "false"
type \?0 "Est ce que c’est possible d’avoir 2 lits doubles"
type textarea "** THIS RESERVATION HAS BEEN PRE-PAID ** Reservation has a cancellation grace p…"
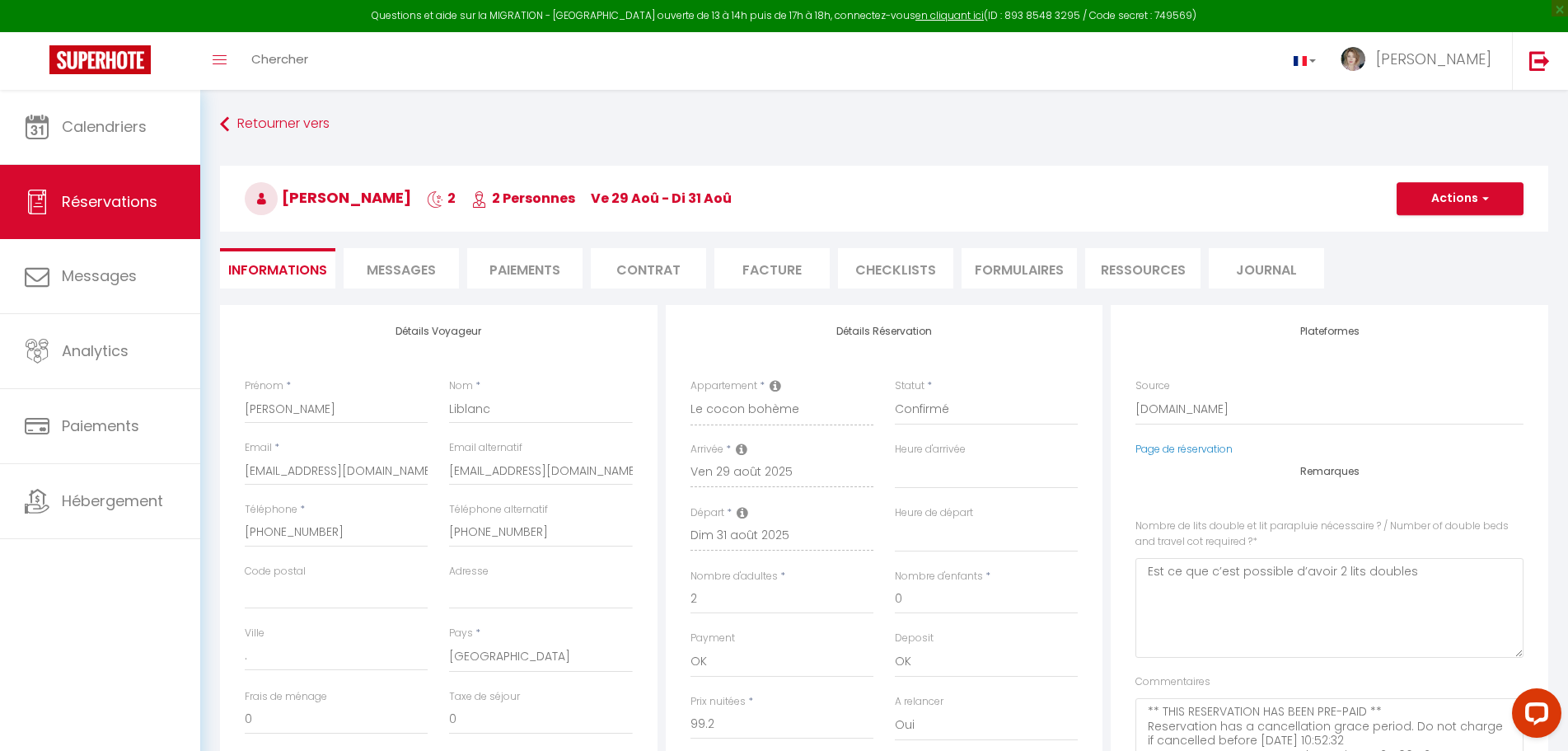
type input "48"
type input "6.49"
select select
checkbox input "false"
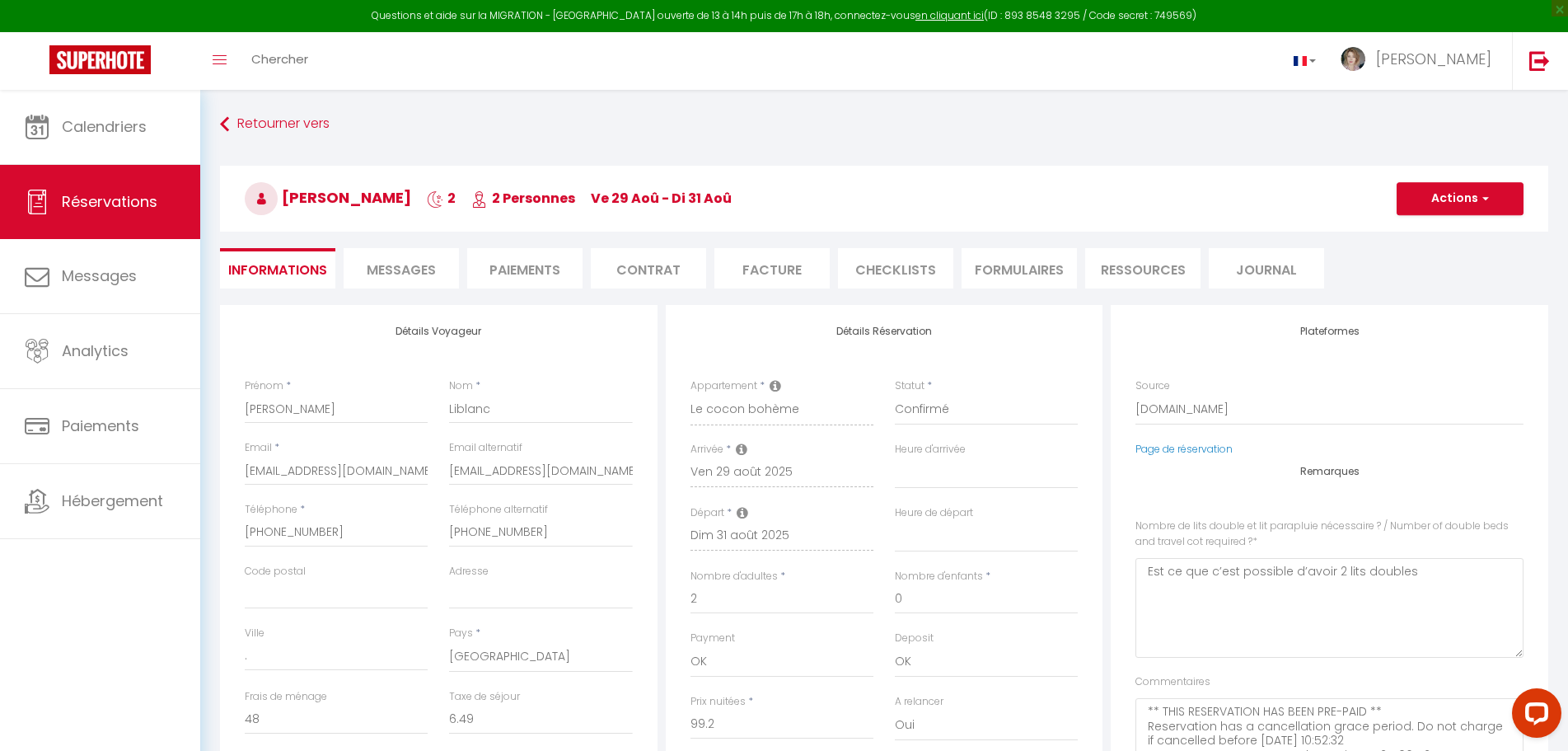
select select "16:00"
select select "11:00"
